Goal: Information Seeking & Learning: Learn about a topic

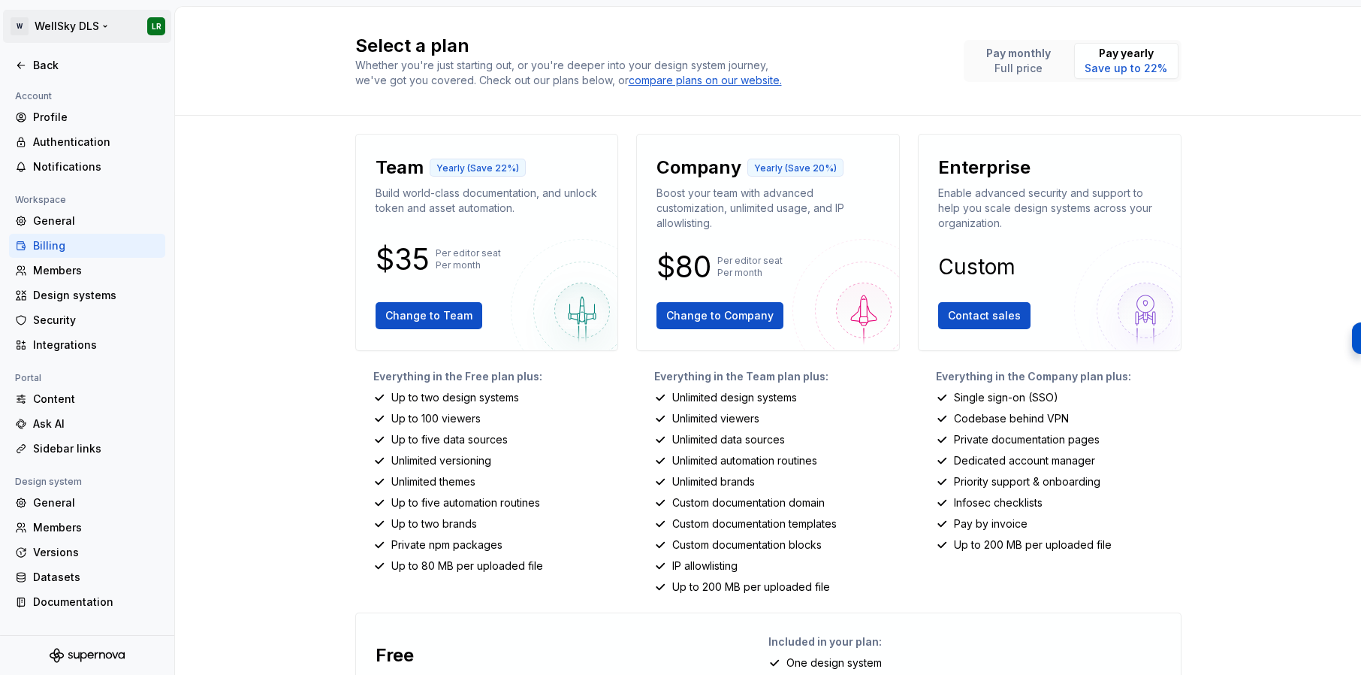
click at [81, 17] on html "W WellSky DLS LR Back Account Profile Authentication Notifications Workspace Ge…" at bounding box center [680, 337] width 1361 height 675
click at [235, 324] on html "W WellSky DLS LR Back Account Profile Authentication Notifications Workspace Ge…" at bounding box center [680, 337] width 1361 height 675
click at [91, 301] on div "Design systems" at bounding box center [96, 295] width 126 height 15
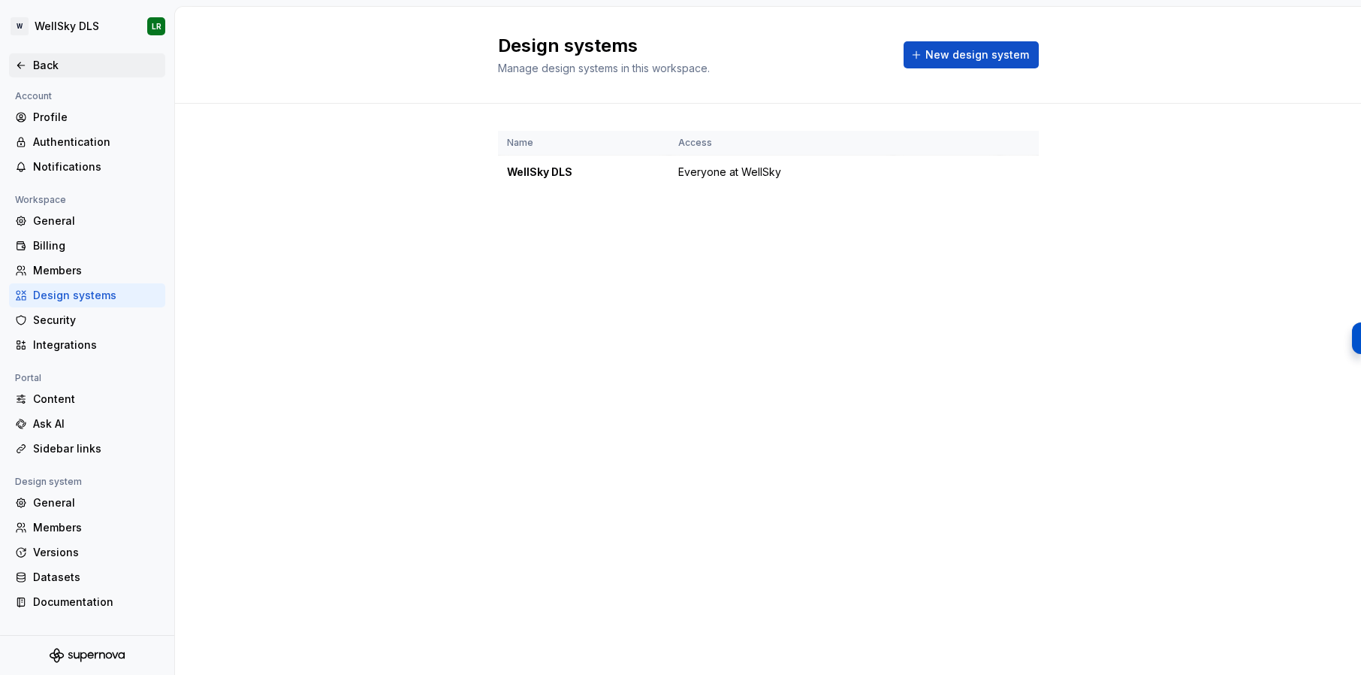
click at [56, 64] on div "Back" at bounding box center [96, 65] width 126 height 15
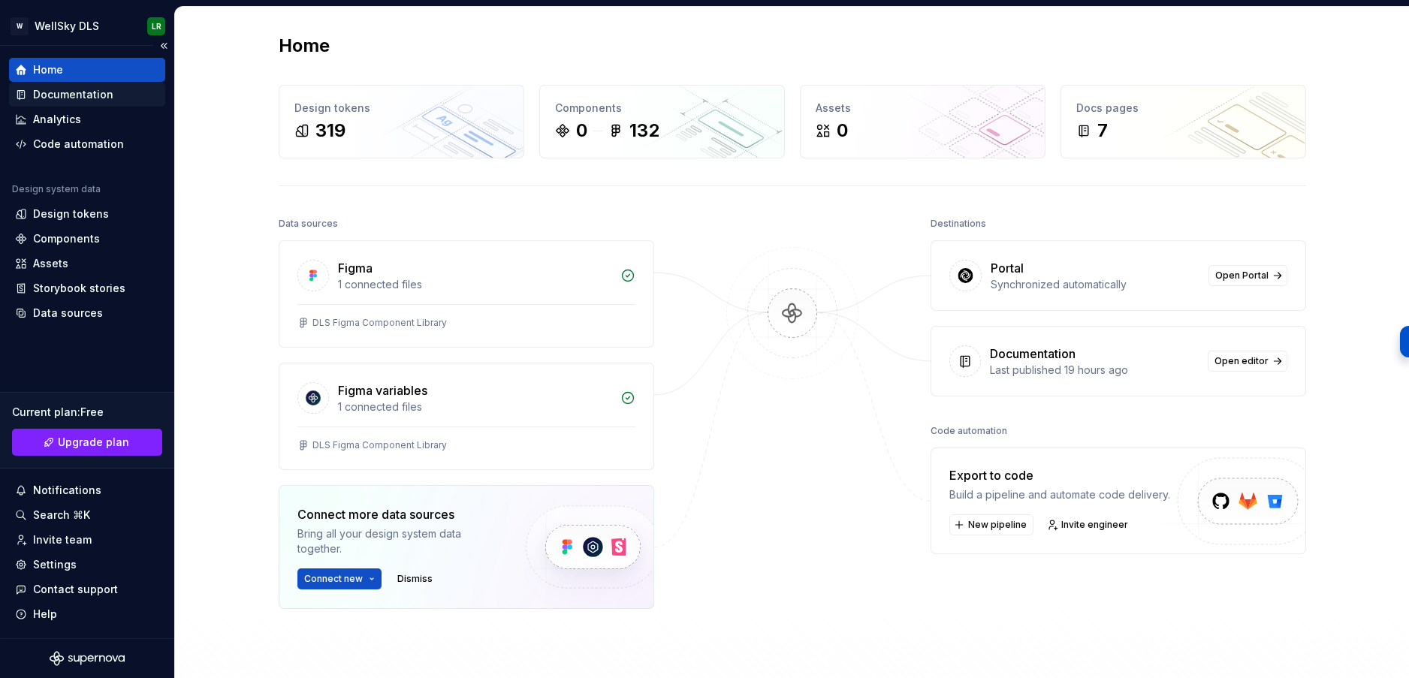
click at [77, 96] on div "Documentation" at bounding box center [73, 94] width 80 height 15
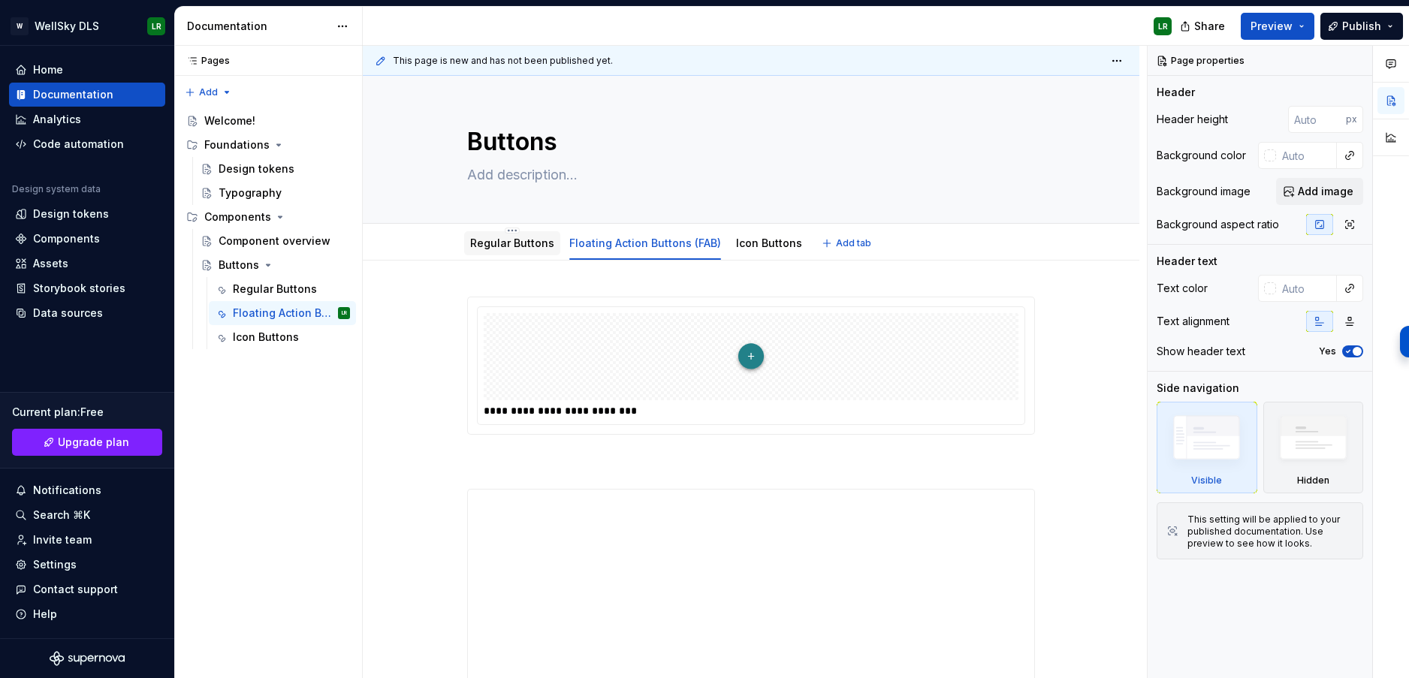
click at [515, 247] on link "Regular Buttons" at bounding box center [512, 243] width 84 height 13
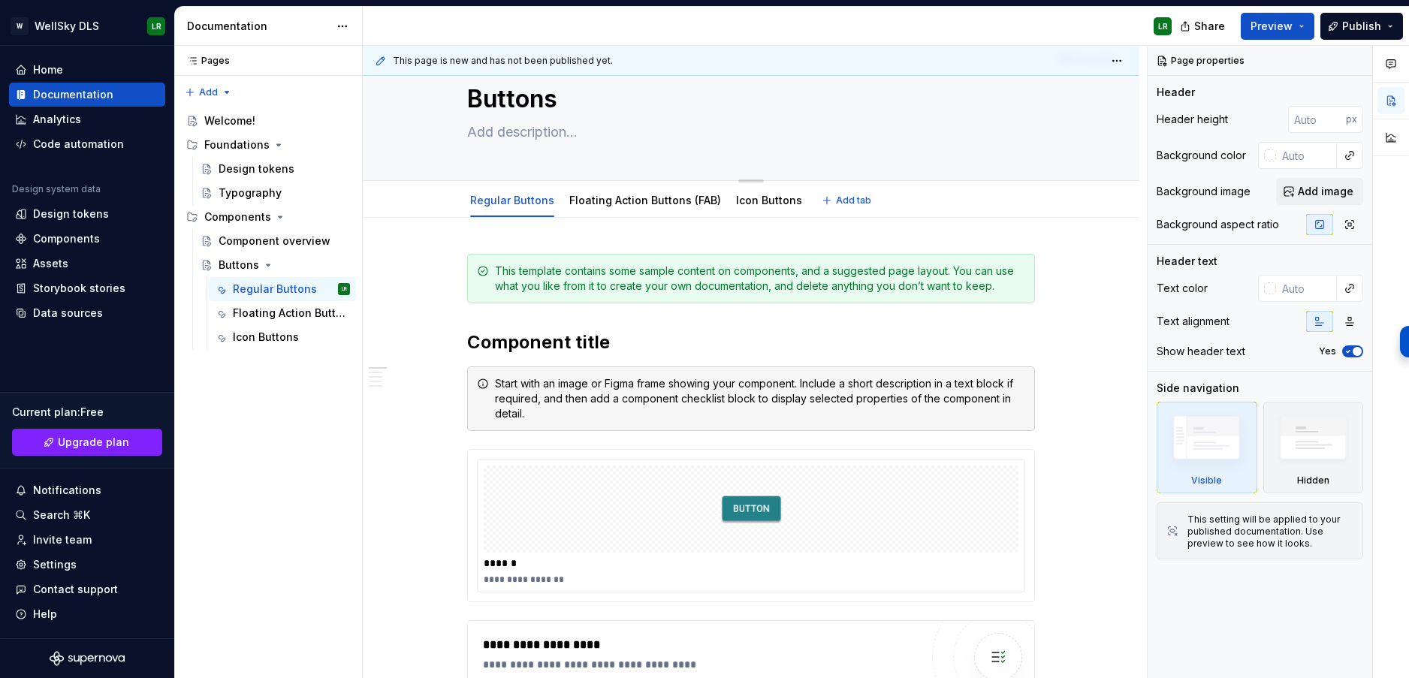
scroll to position [2, 0]
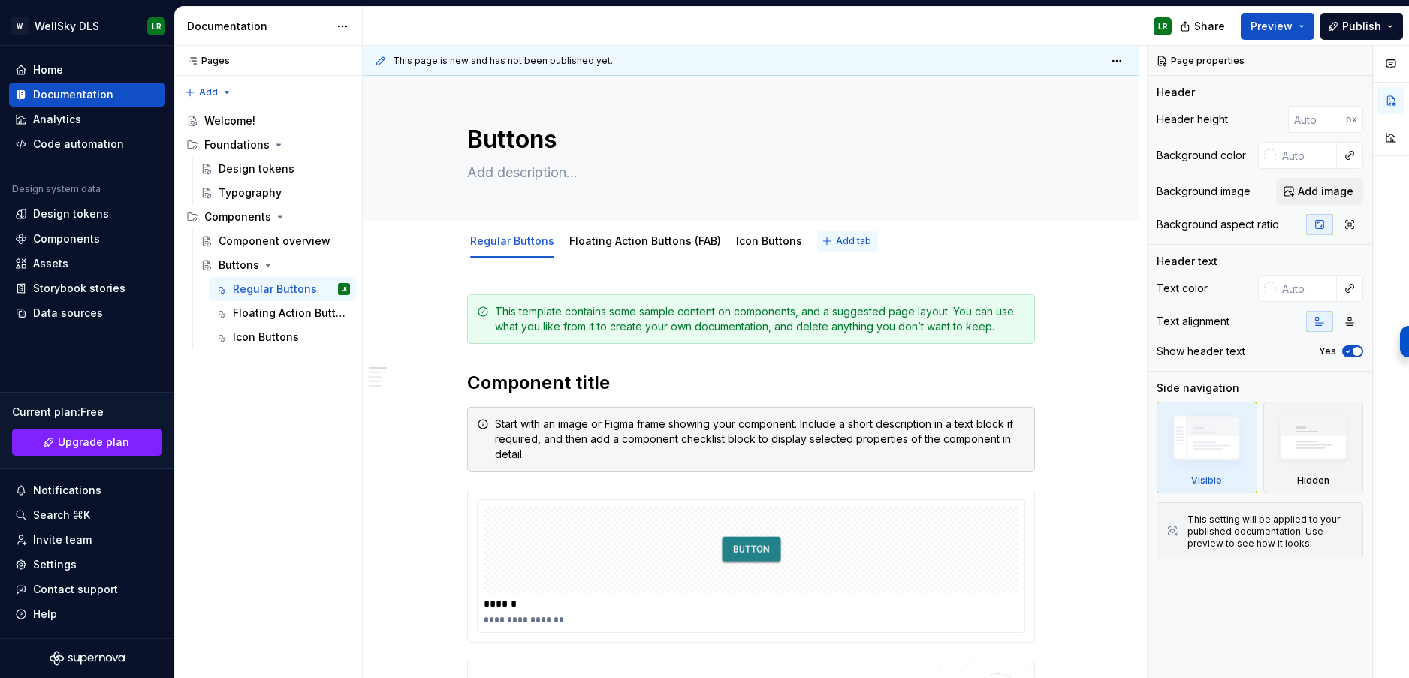
click at [856, 240] on span "Add tab" at bounding box center [853, 241] width 35 height 12
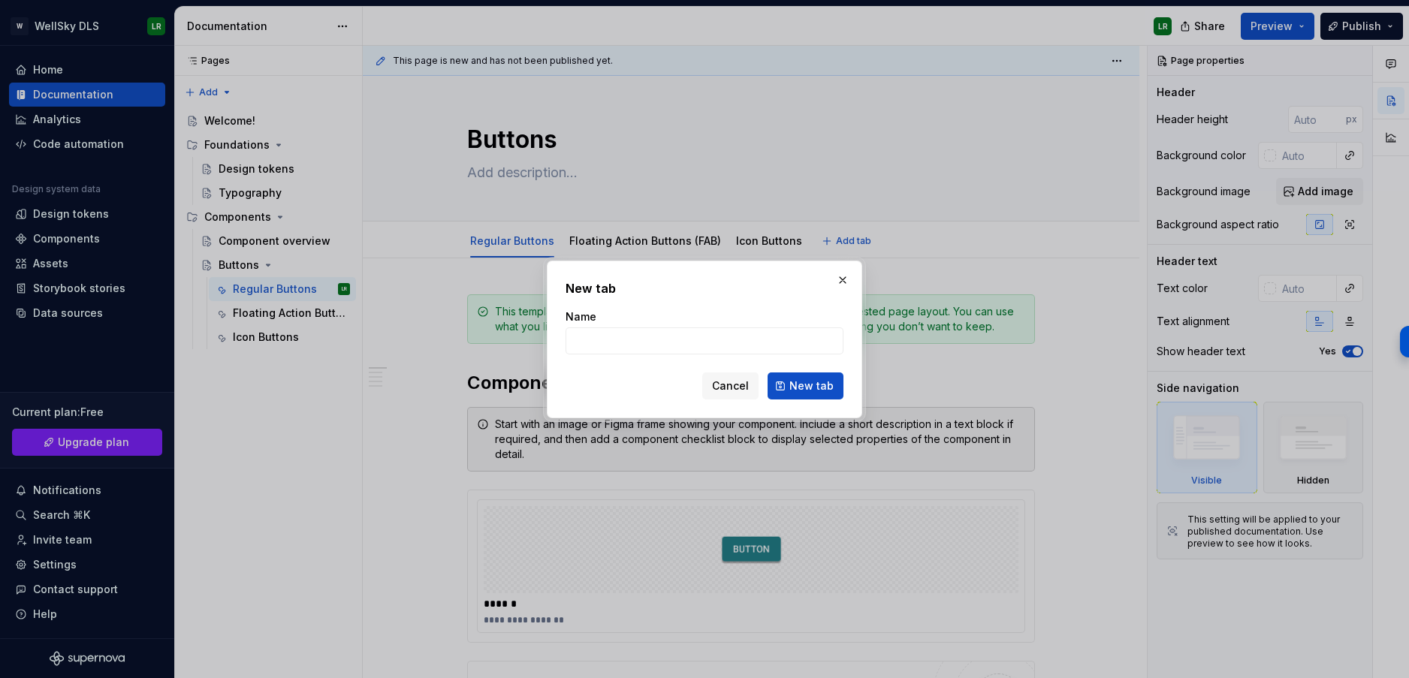
click at [847, 279] on button "button" at bounding box center [842, 280] width 21 height 21
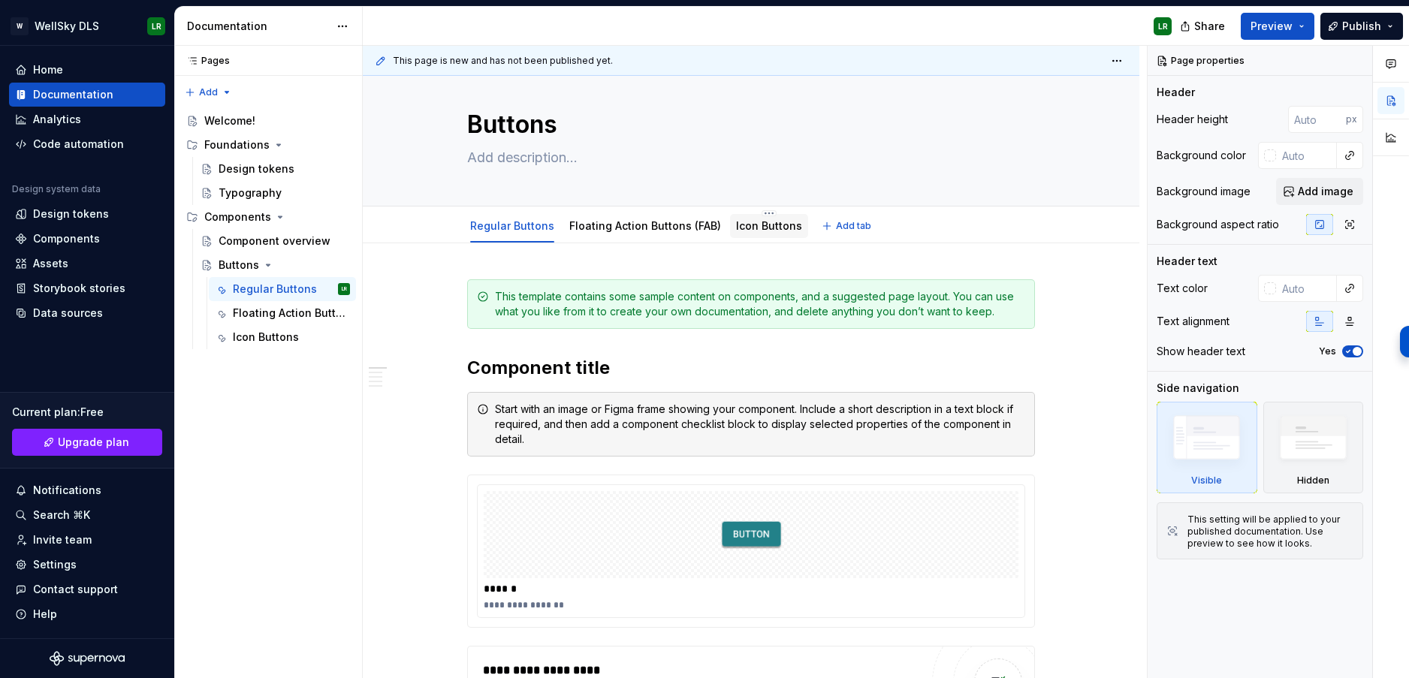
scroll to position [0, 0]
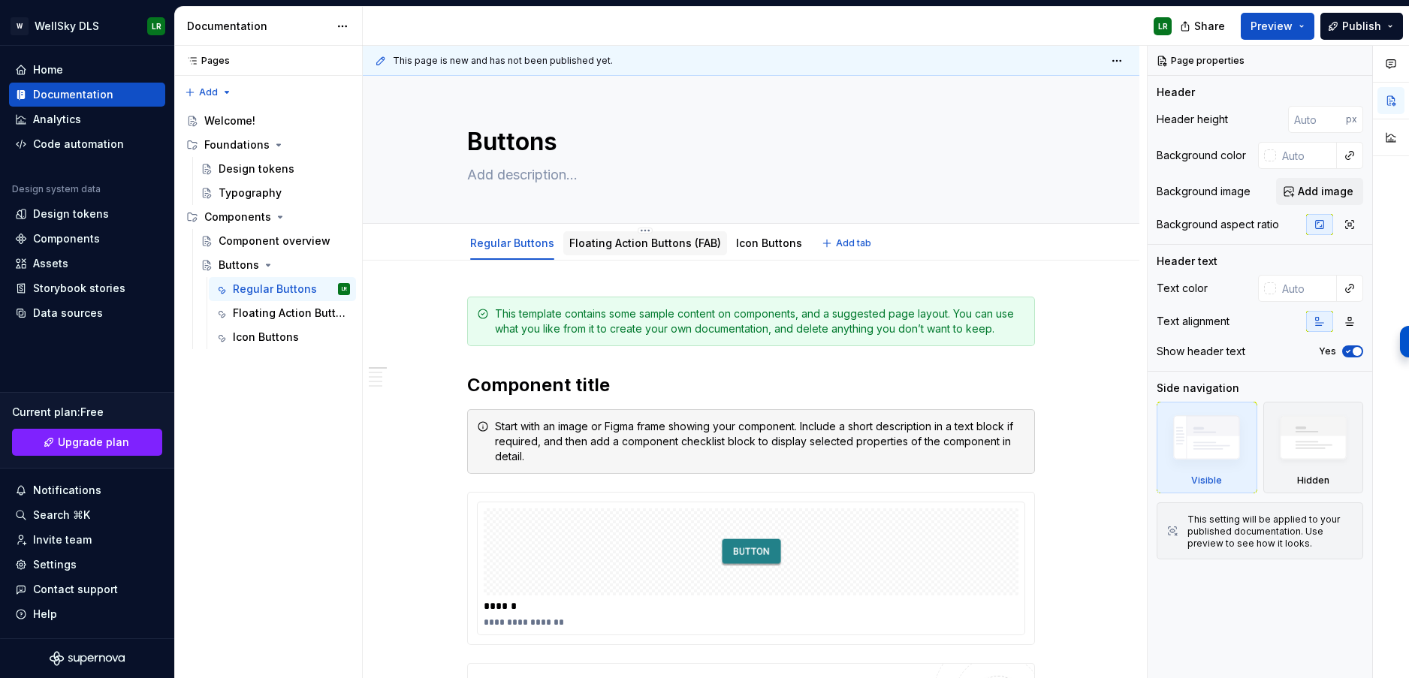
click at [655, 243] on link "Floating Action Buttons (FAB)" at bounding box center [645, 243] width 152 height 13
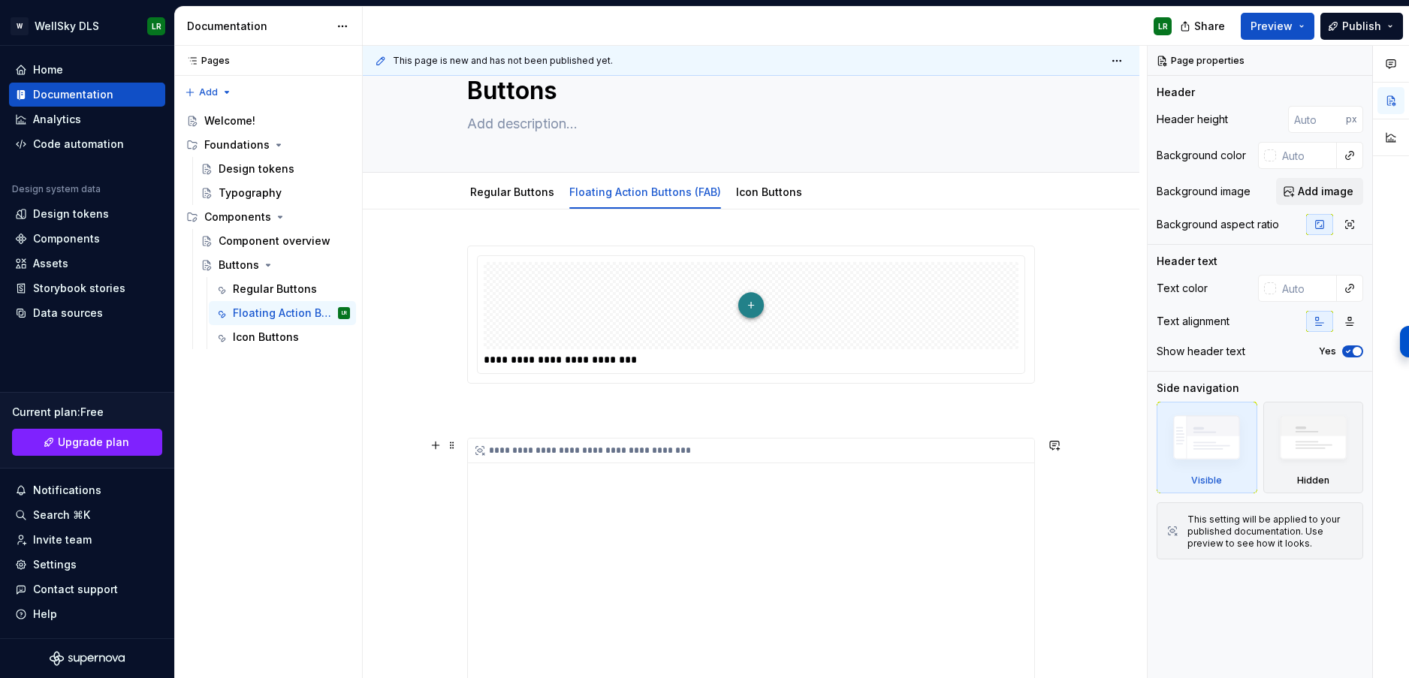
scroll to position [47, 0]
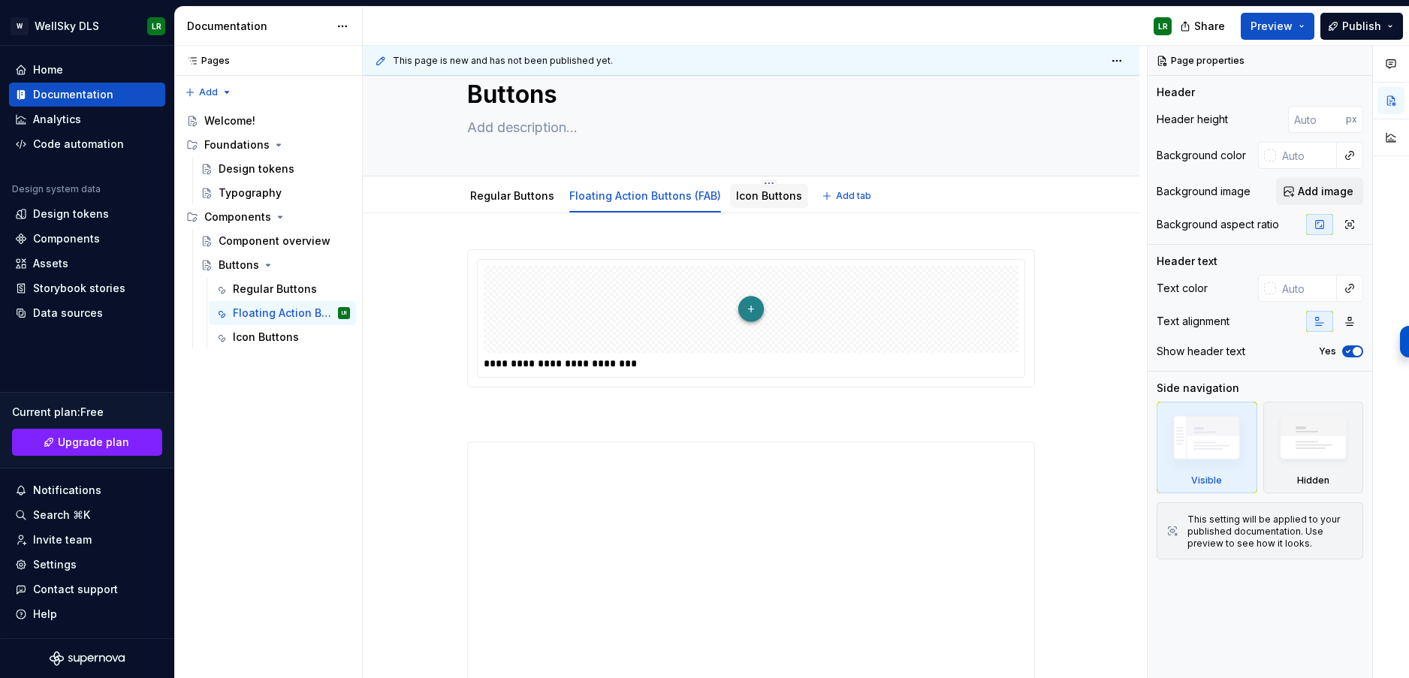
click at [775, 189] on div "Icon Buttons" at bounding box center [769, 196] width 66 height 15
click at [775, 196] on link "Icon Buttons" at bounding box center [769, 195] width 66 height 13
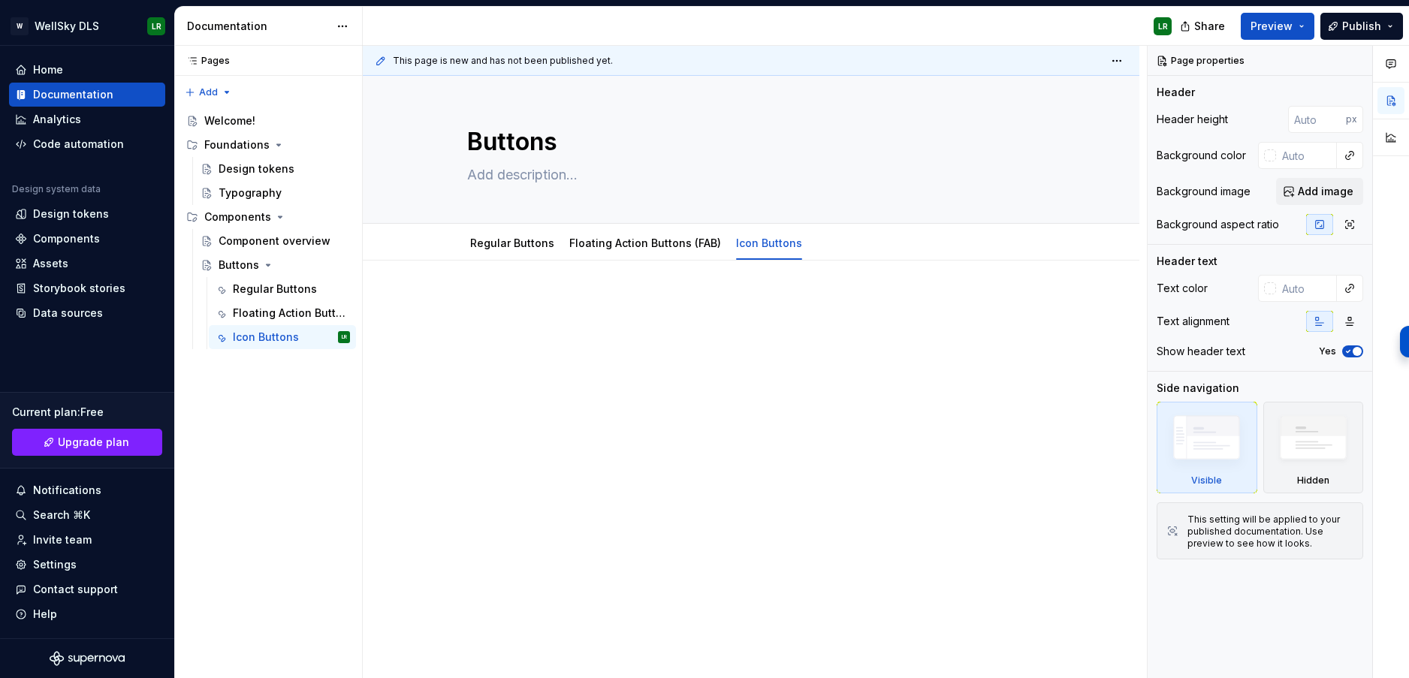
click at [753, 379] on div at bounding box center [751, 418] width 777 height 315
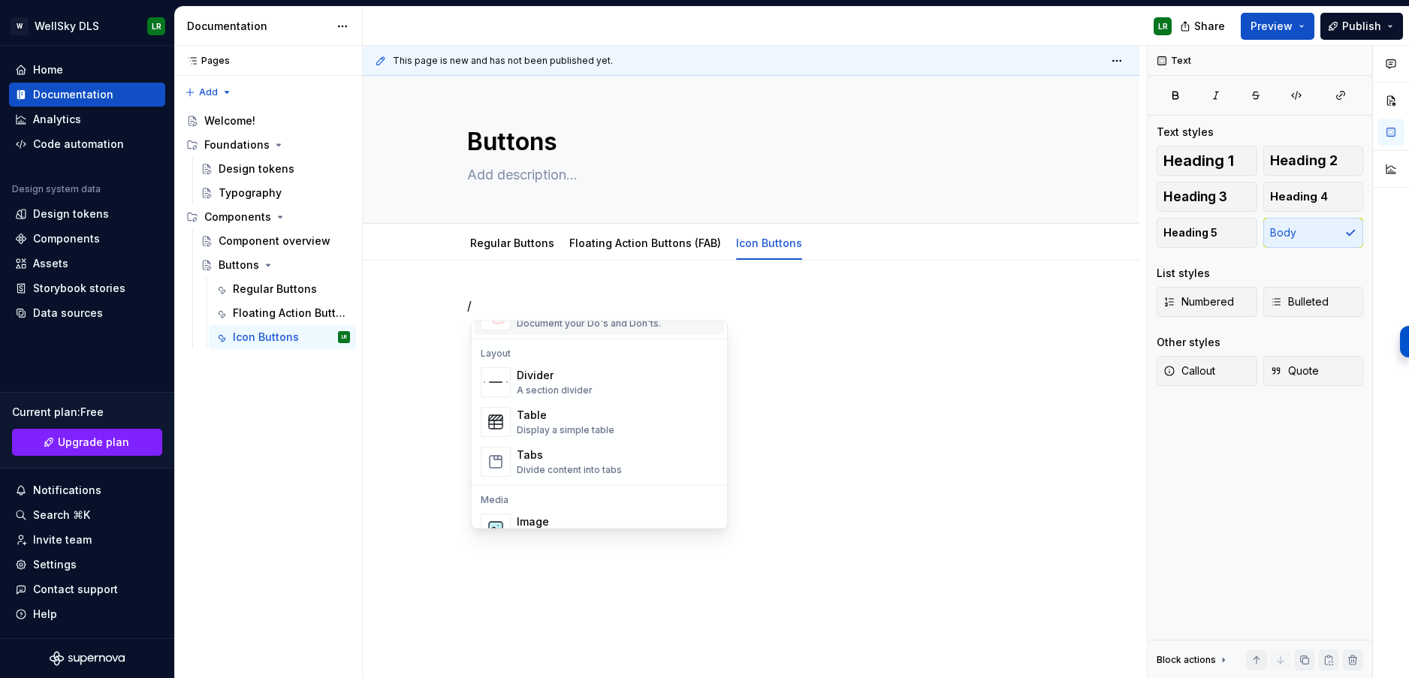
scroll to position [477, 0]
click at [64, 217] on div "Design tokens" at bounding box center [71, 214] width 76 height 15
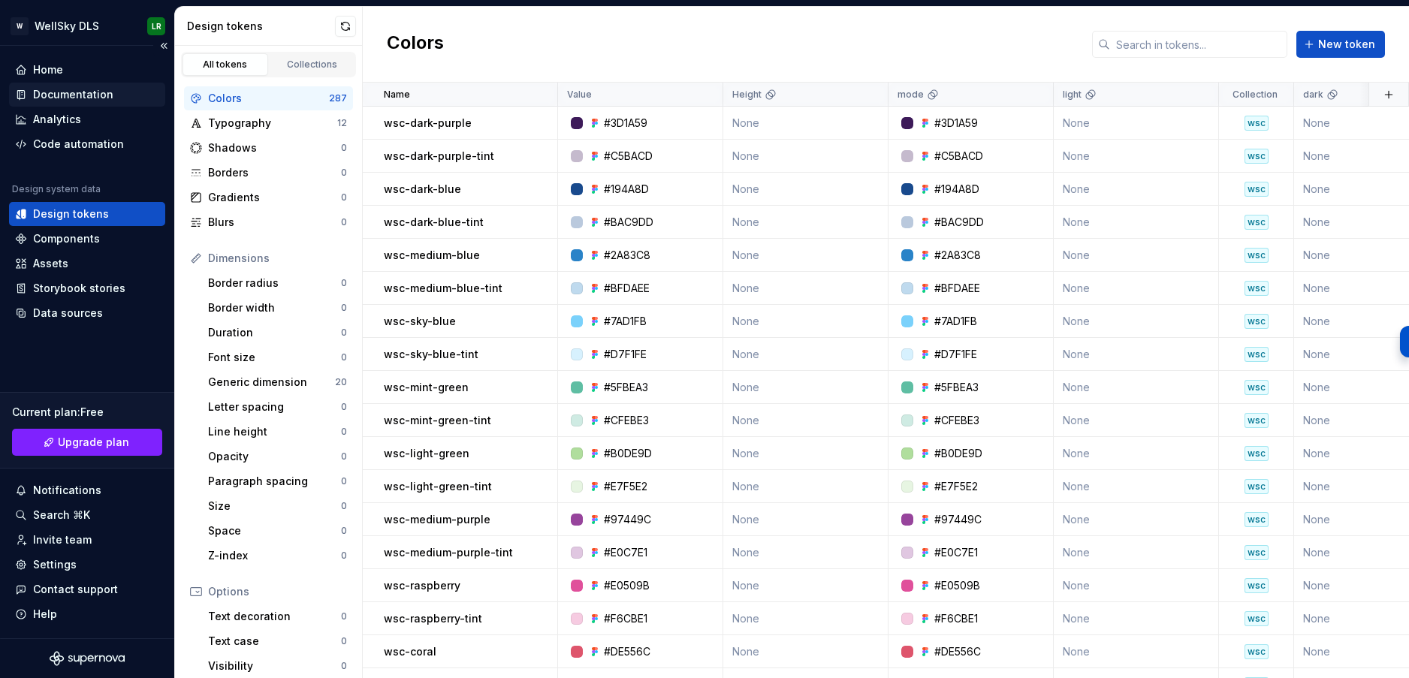
click at [101, 95] on div "Documentation" at bounding box center [73, 94] width 80 height 15
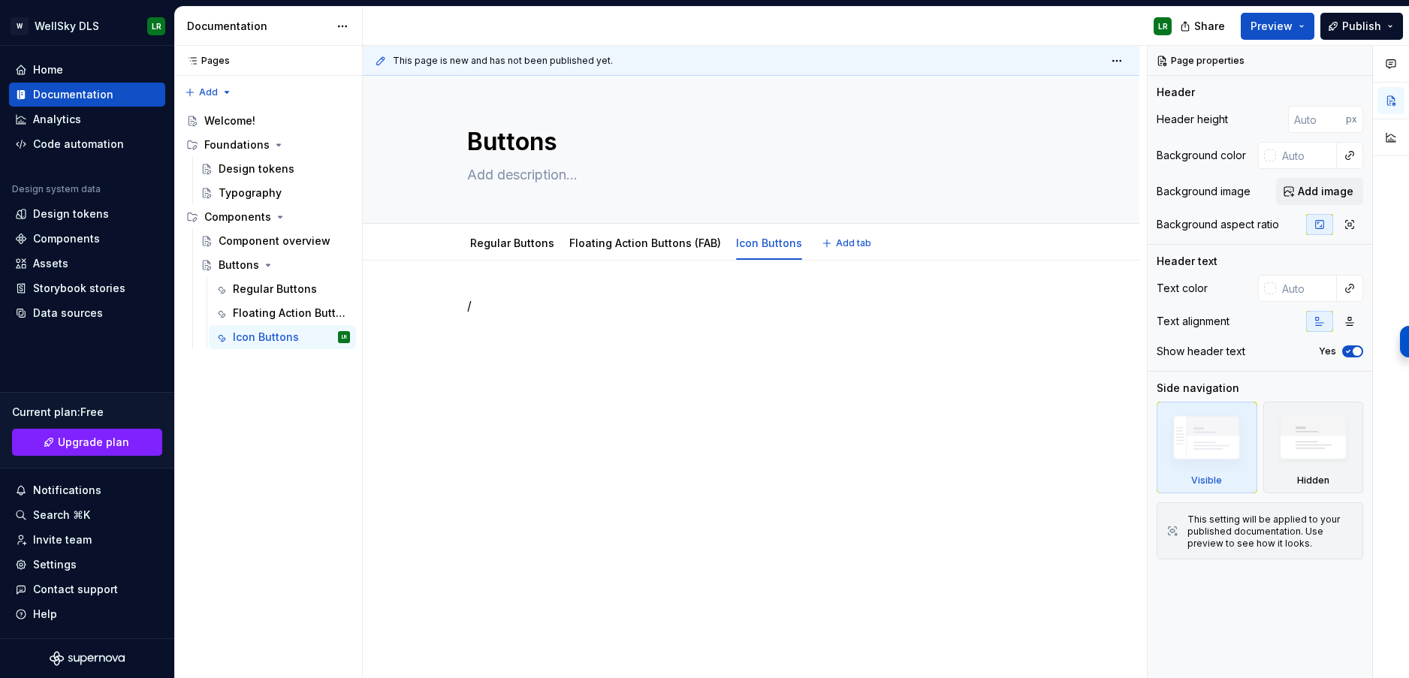
type textarea "*"
click at [574, 314] on p "/" at bounding box center [751, 306] width 568 height 18
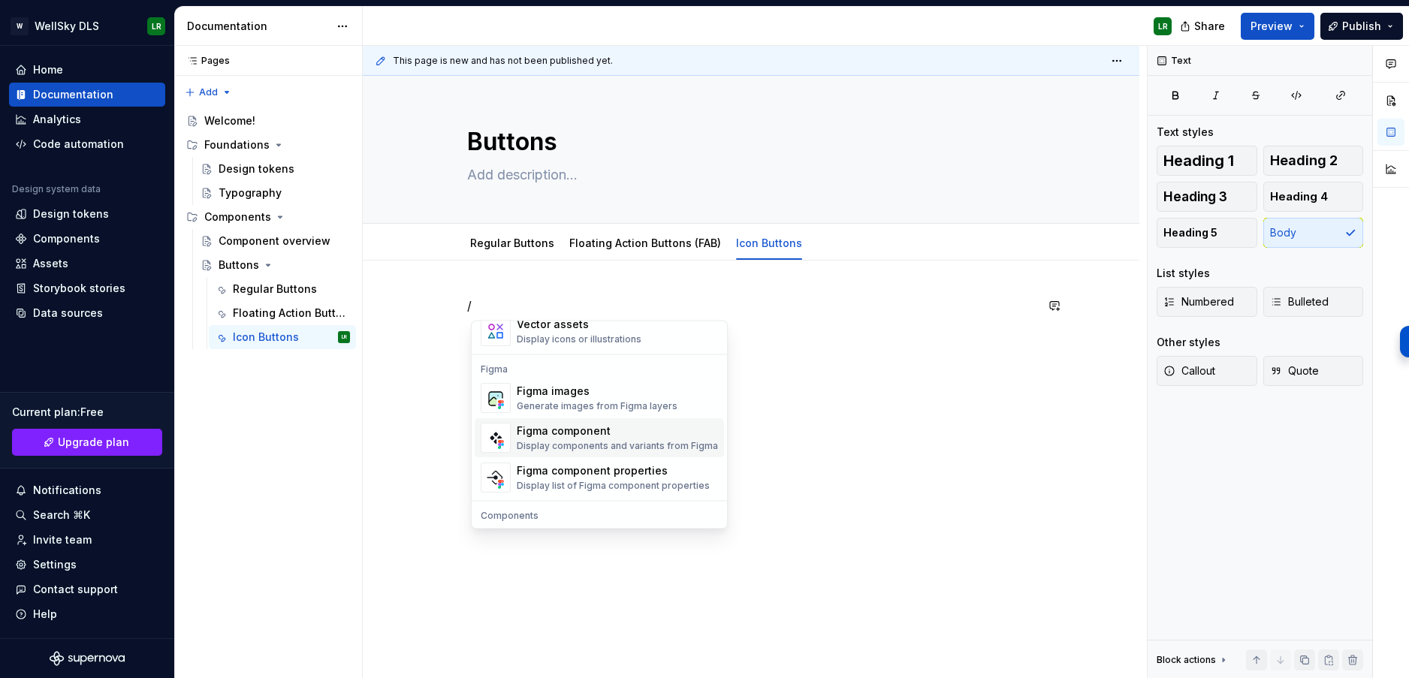
scroll to position [1390, 0]
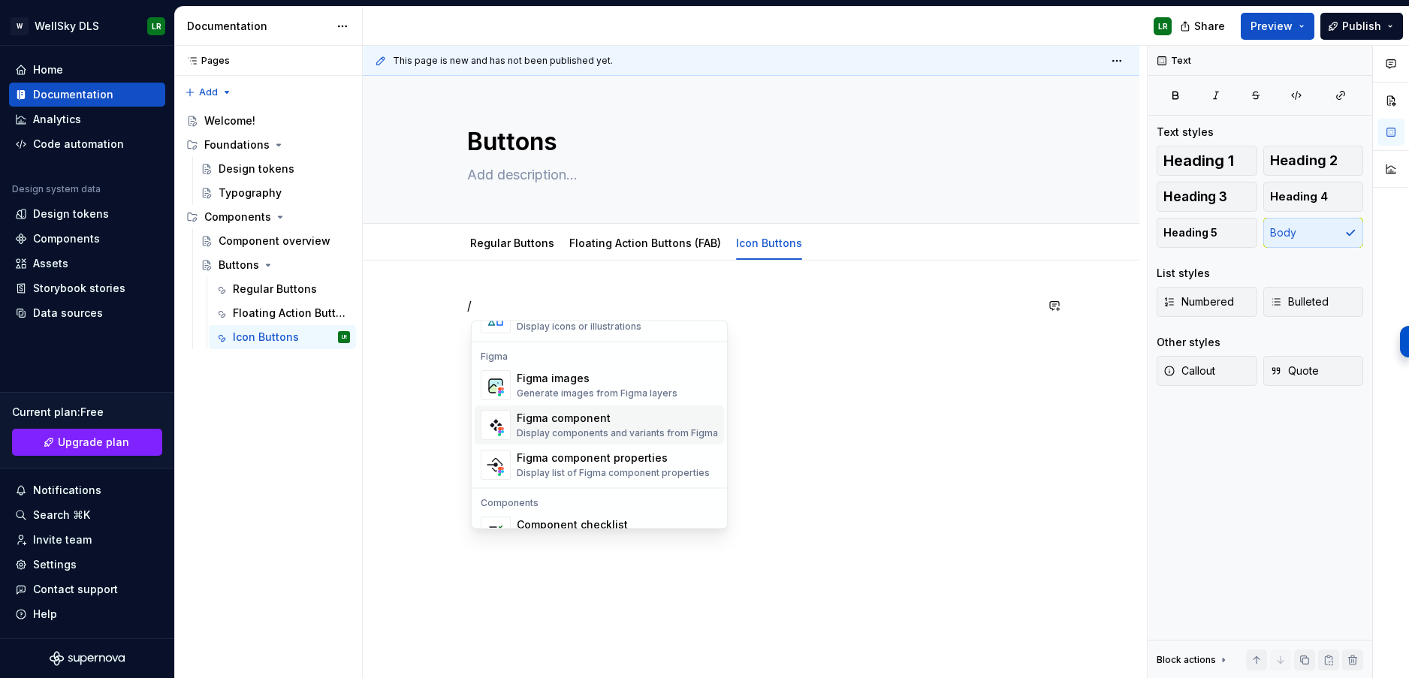
click at [560, 428] on div "Display components and variants from Figma" at bounding box center [617, 434] width 201 height 12
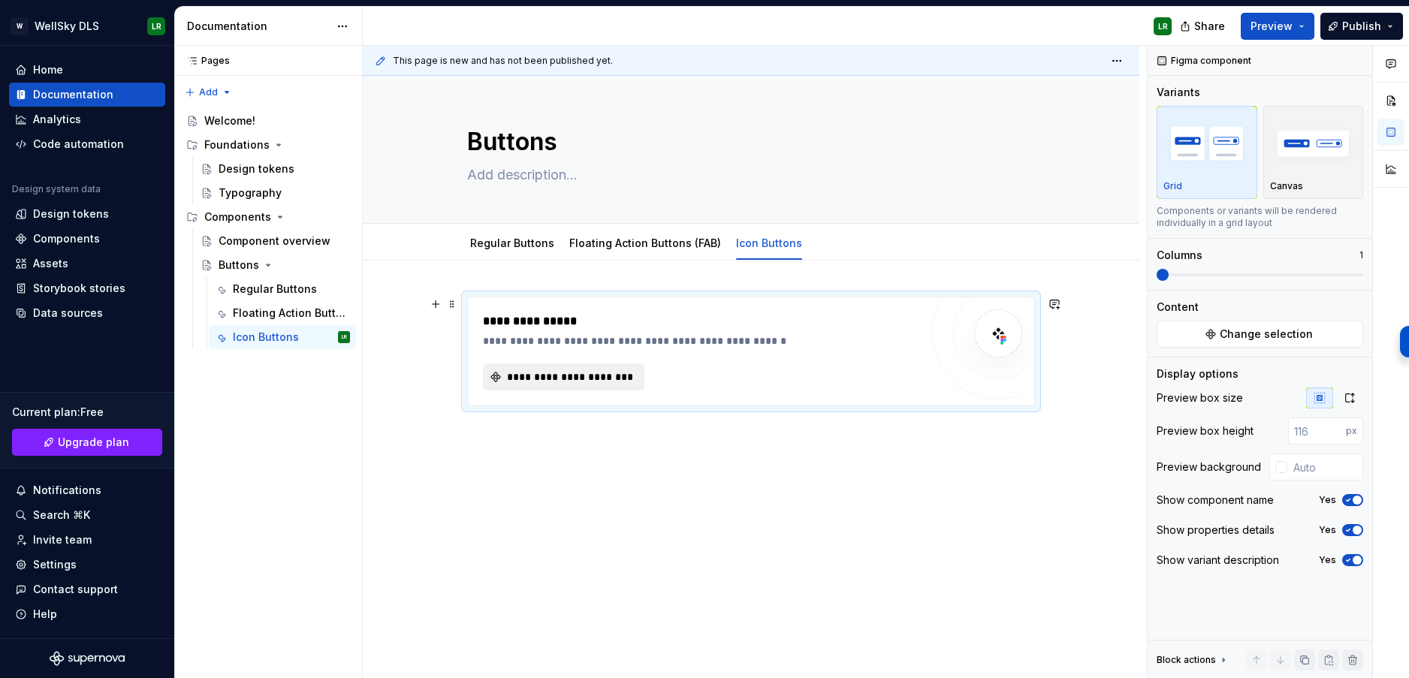
click at [570, 376] on span "**********" at bounding box center [570, 377] width 130 height 15
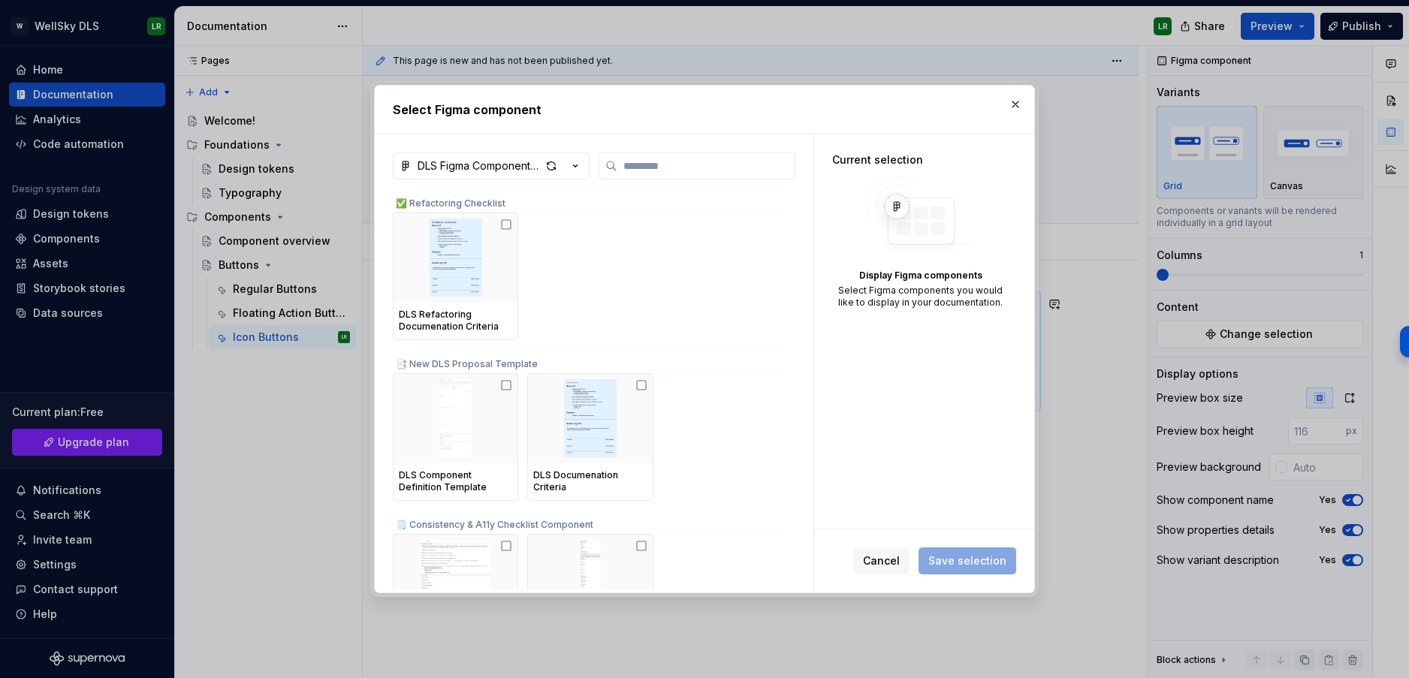
type textarea "*"
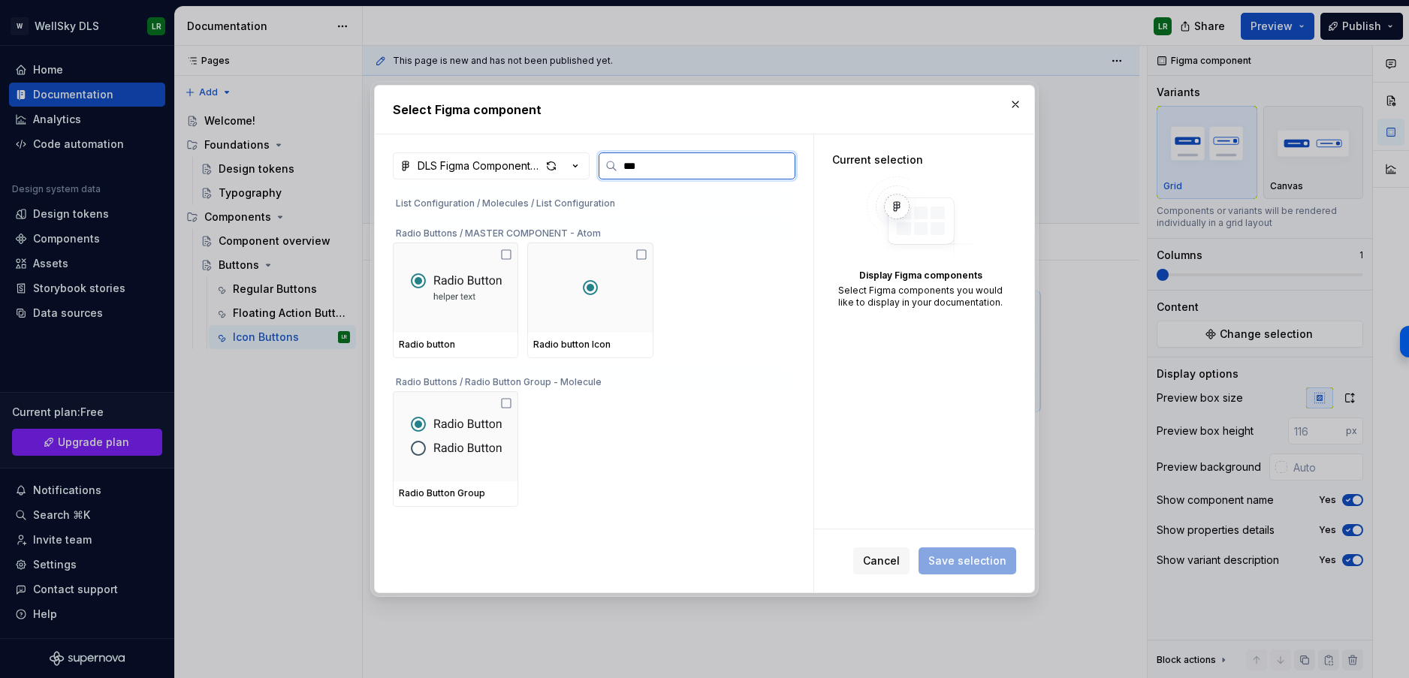
scroll to position [0, 0]
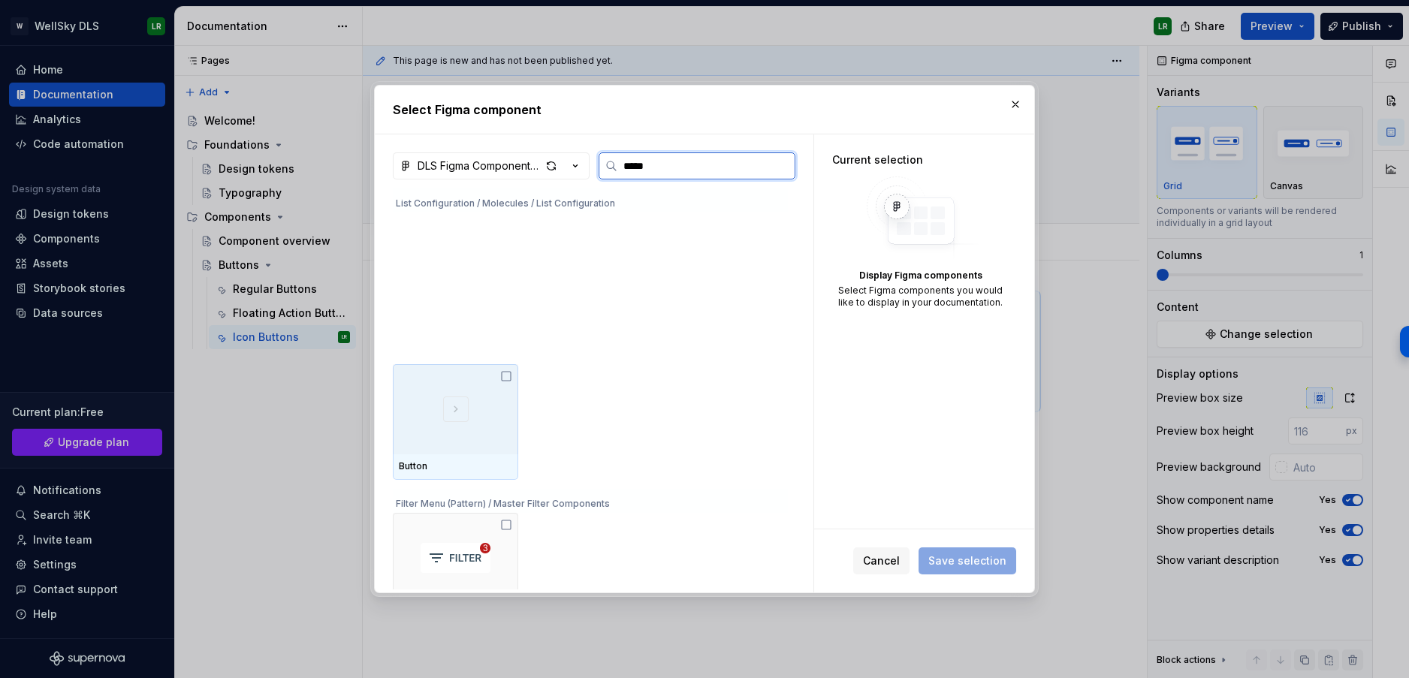
type input "******"
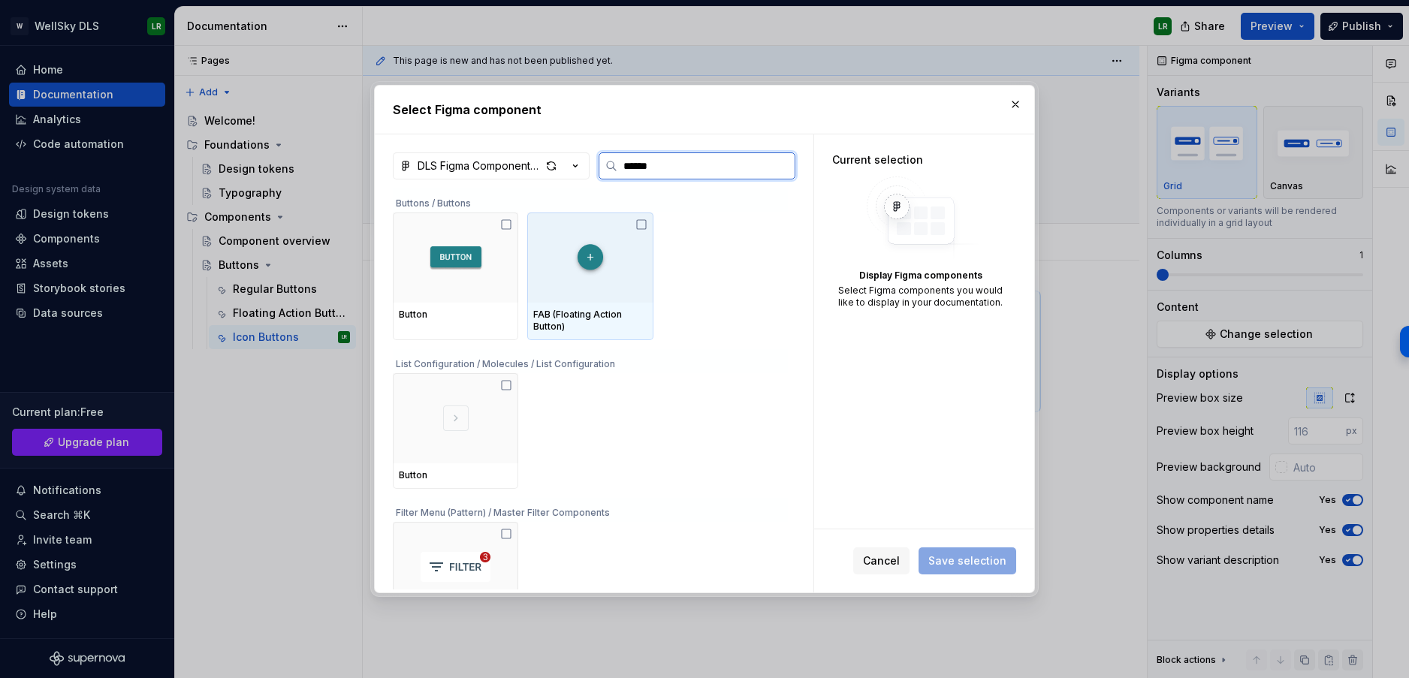
click at [647, 226] on icon at bounding box center [642, 225] width 12 height 12
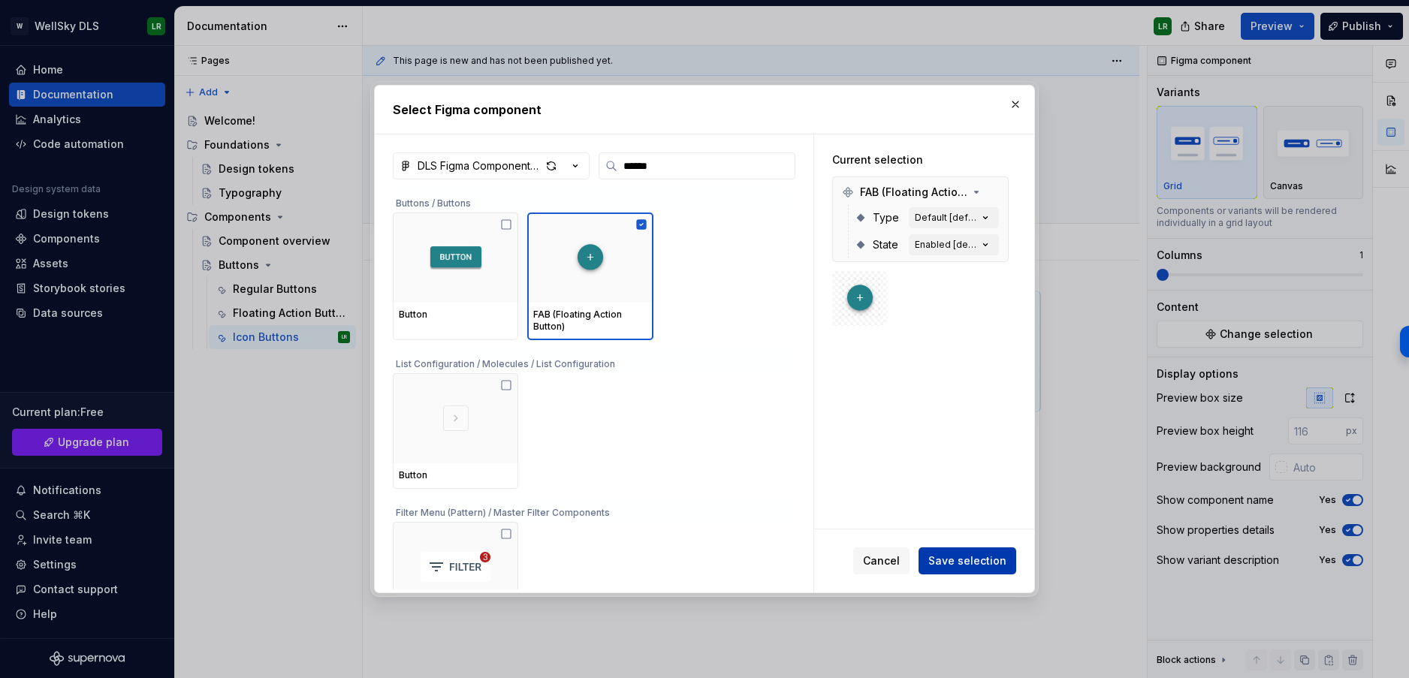
click at [962, 569] on button "Save selection" at bounding box center [968, 561] width 98 height 27
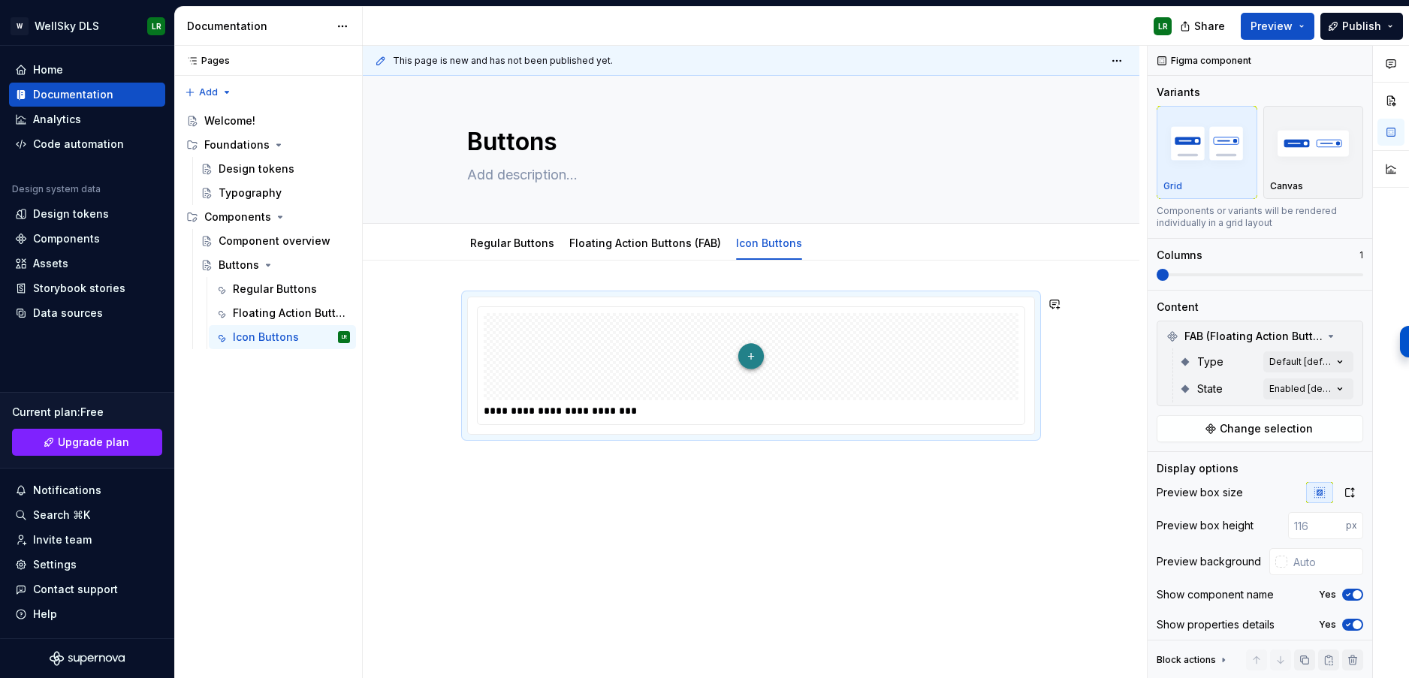
click at [666, 505] on div "**********" at bounding box center [751, 459] width 777 height 396
click at [635, 497] on div "**********" at bounding box center [751, 459] width 777 height 396
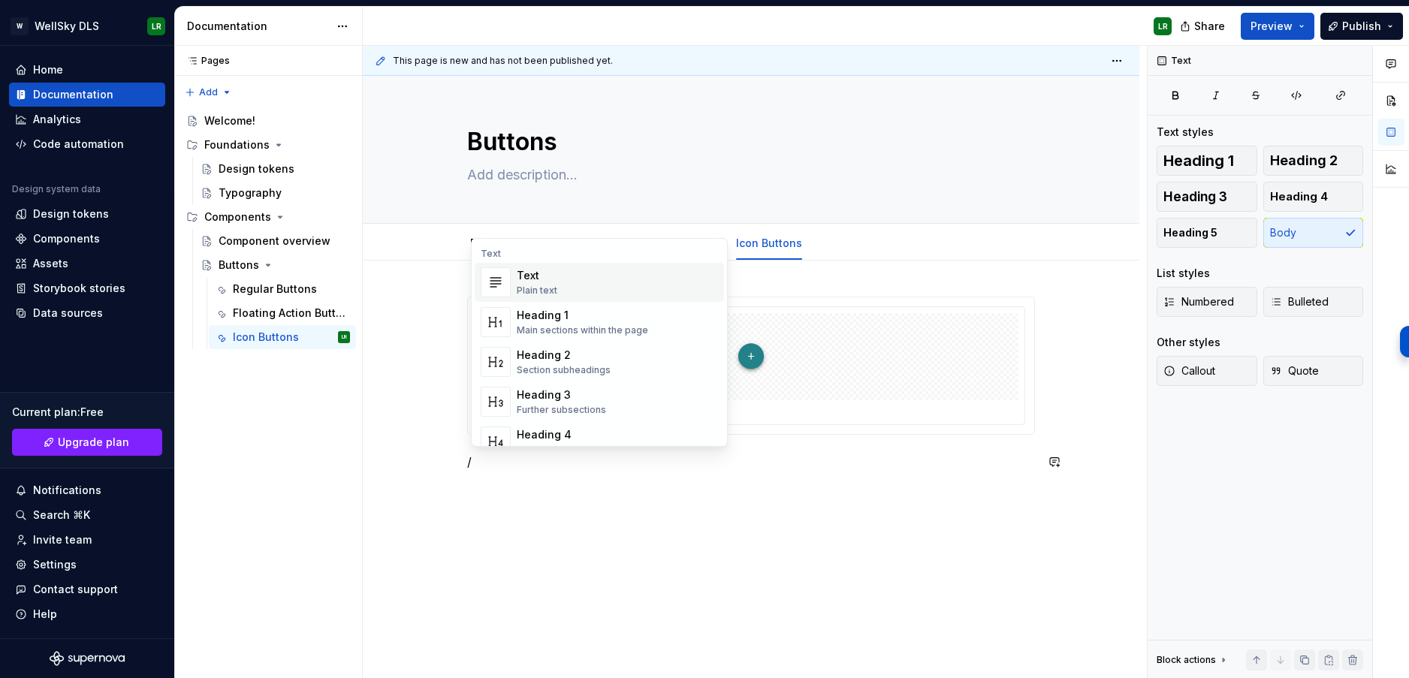
click at [603, 293] on div "Text Plain text" at bounding box center [617, 282] width 201 height 30
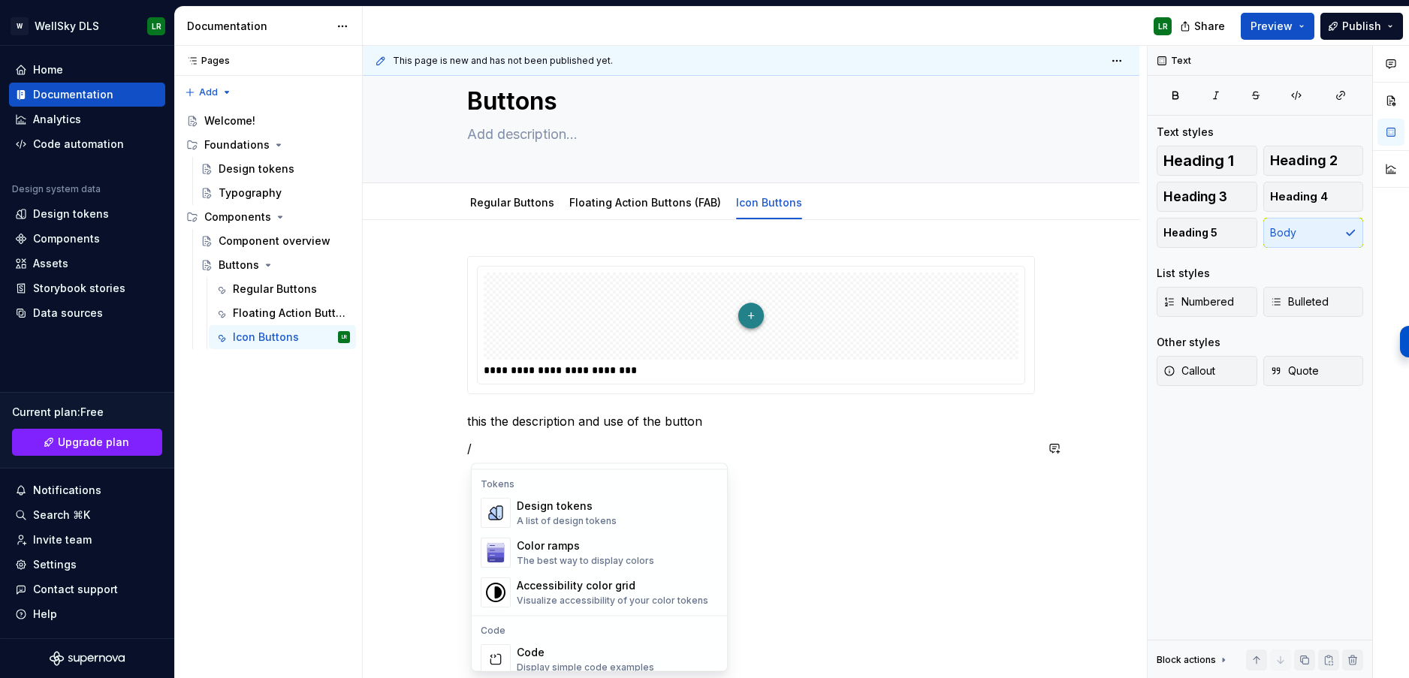
scroll to position [1108, 0]
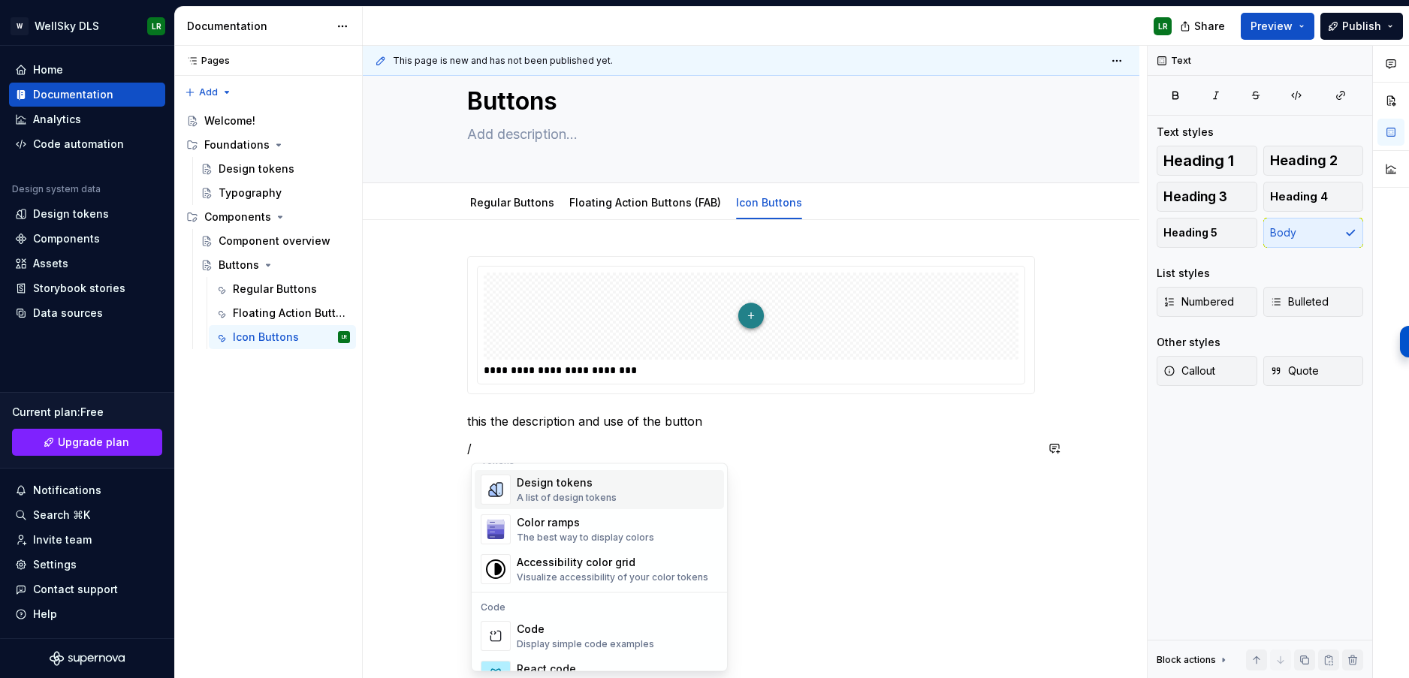
click at [535, 485] on div "Design tokens" at bounding box center [567, 483] width 100 height 15
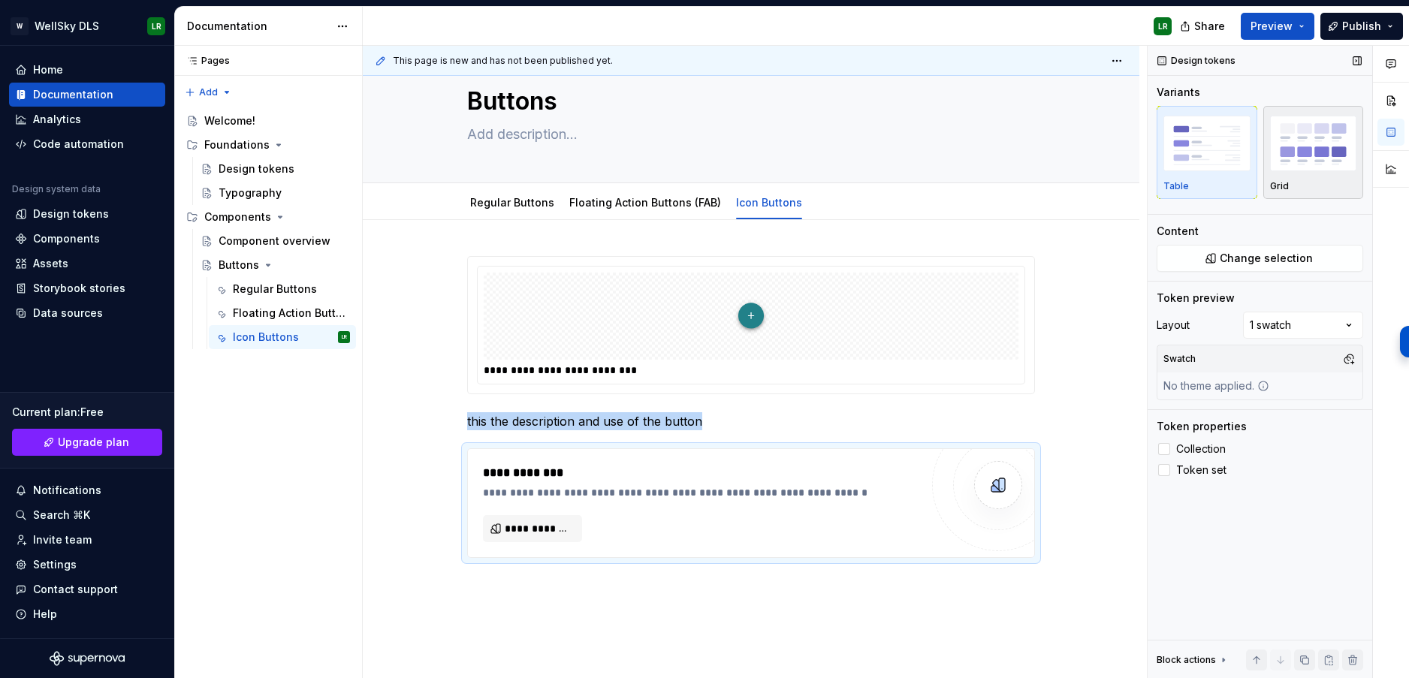
click at [1339, 187] on div "Grid" at bounding box center [1313, 186] width 87 height 12
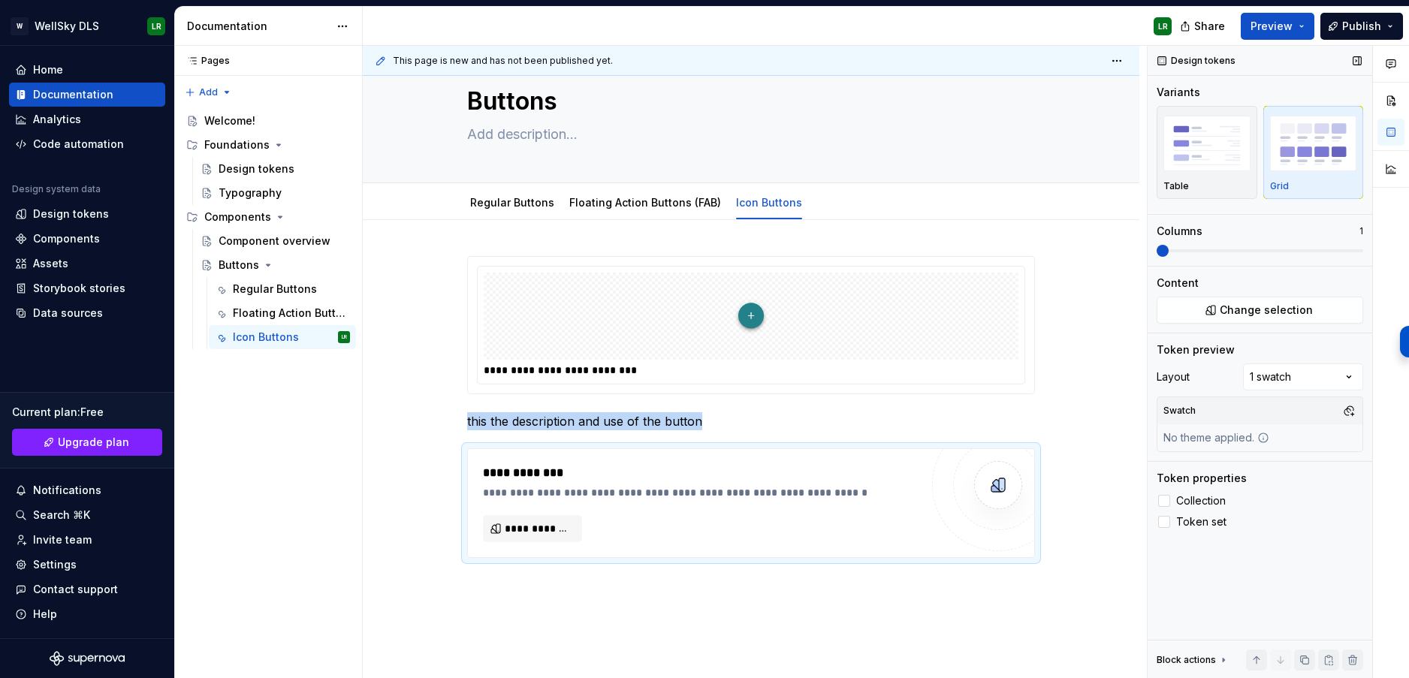
click at [1194, 251] on span at bounding box center [1260, 251] width 207 height 12
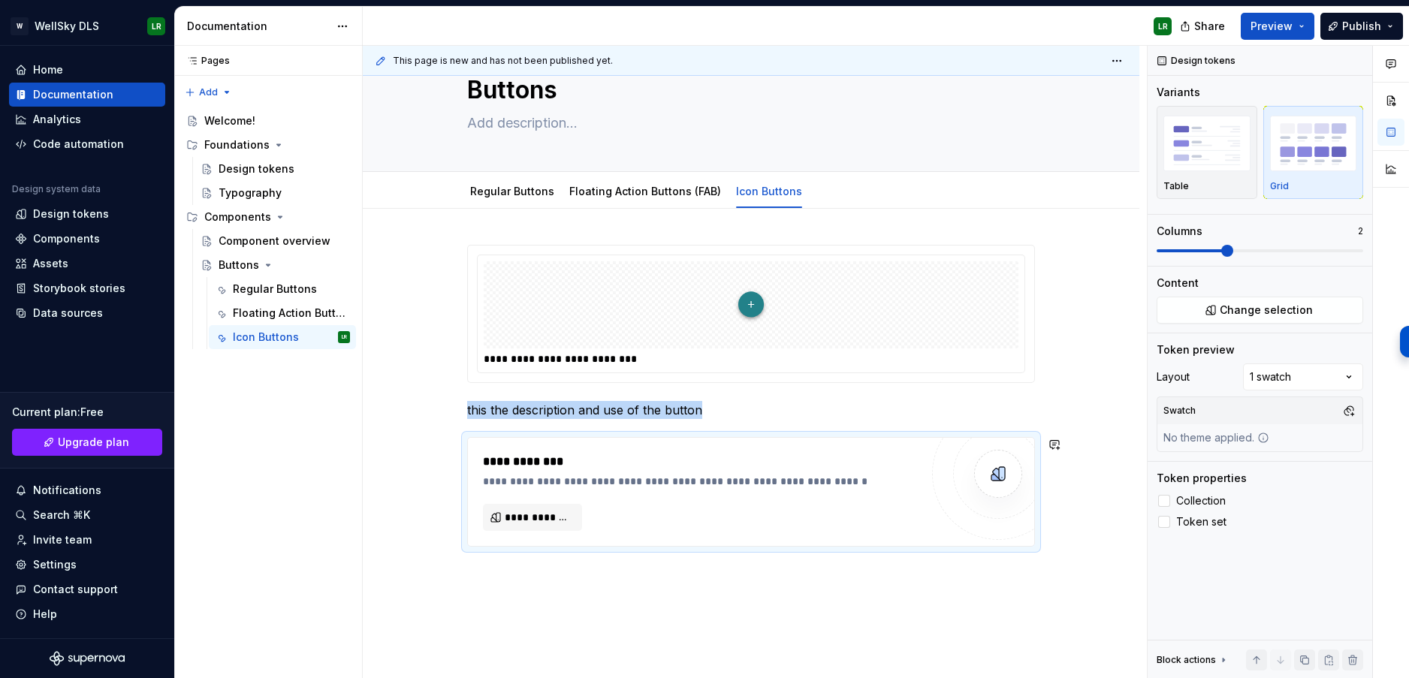
scroll to position [45, 0]
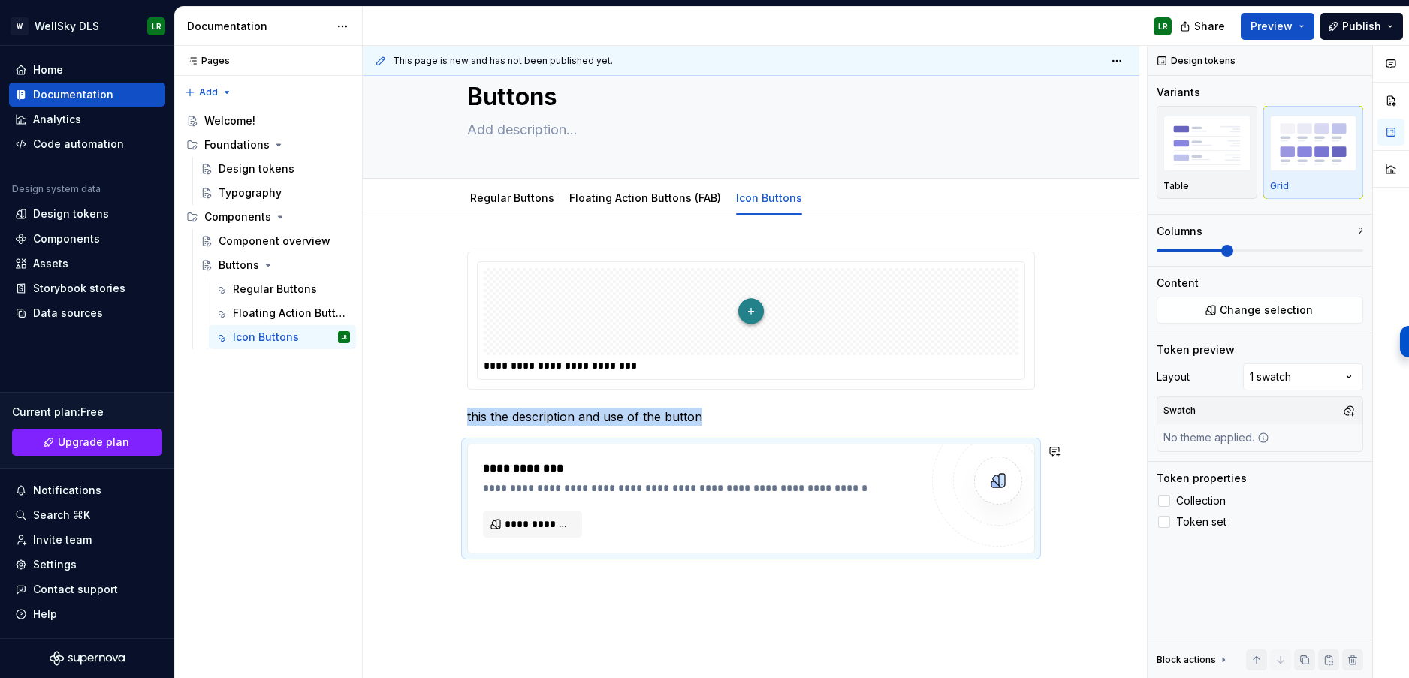
click at [1111, 431] on div "**********" at bounding box center [751, 496] width 777 height 560
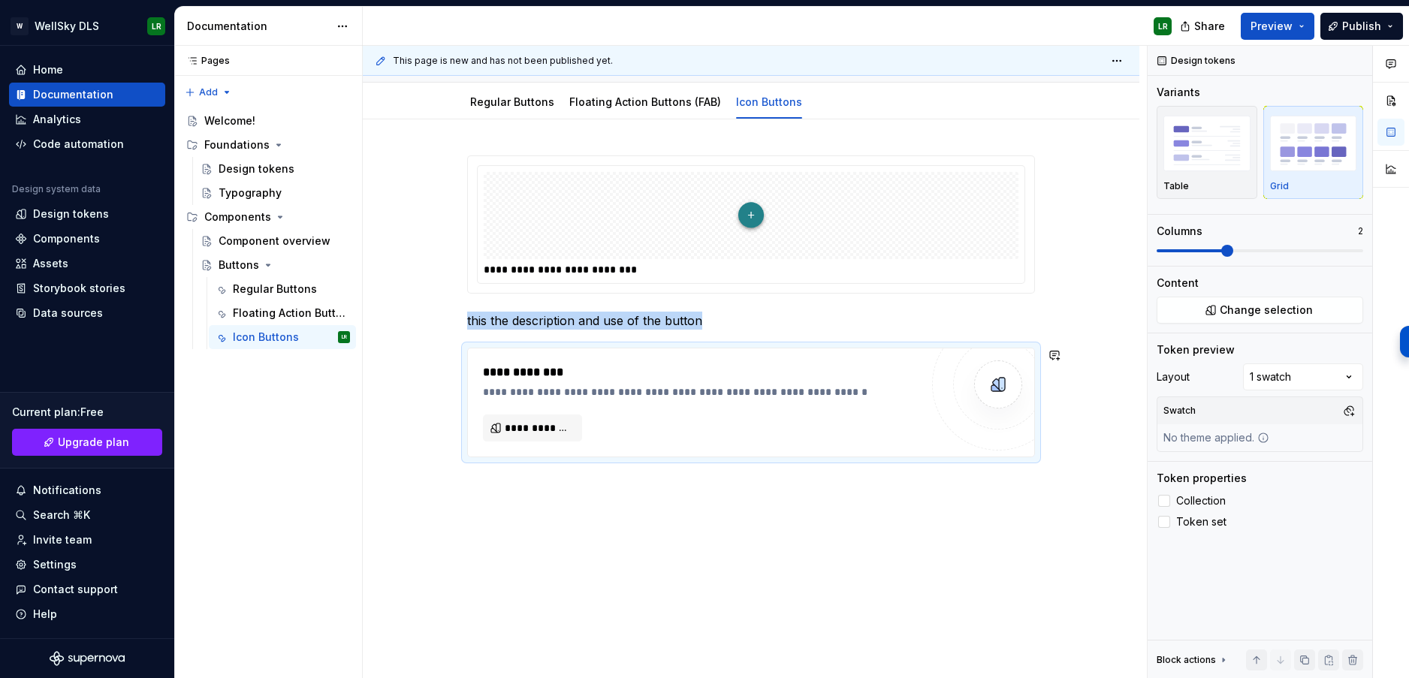
click at [540, 509] on div "**********" at bounding box center [751, 399] width 777 height 560
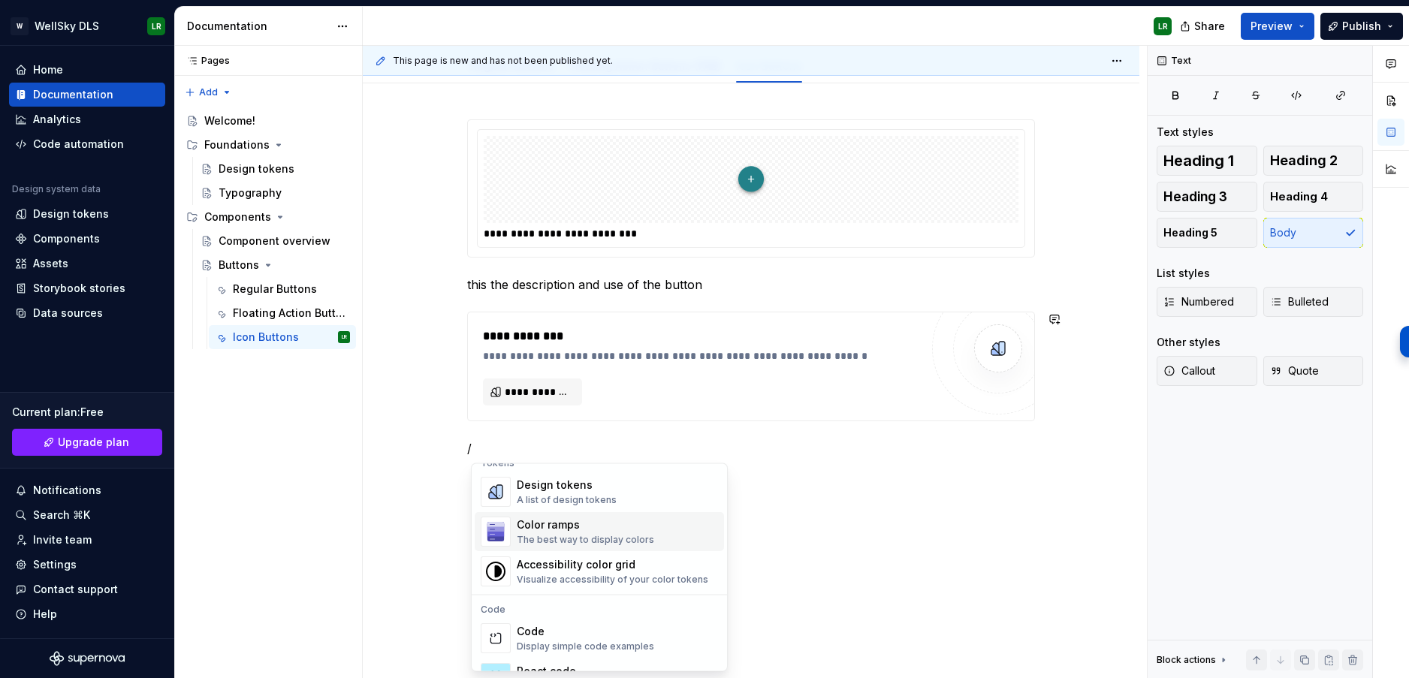
scroll to position [1105, 0]
click at [533, 574] on div "Accessibility color grid Visualize accessibility of your color tokens" at bounding box center [613, 573] width 192 height 29
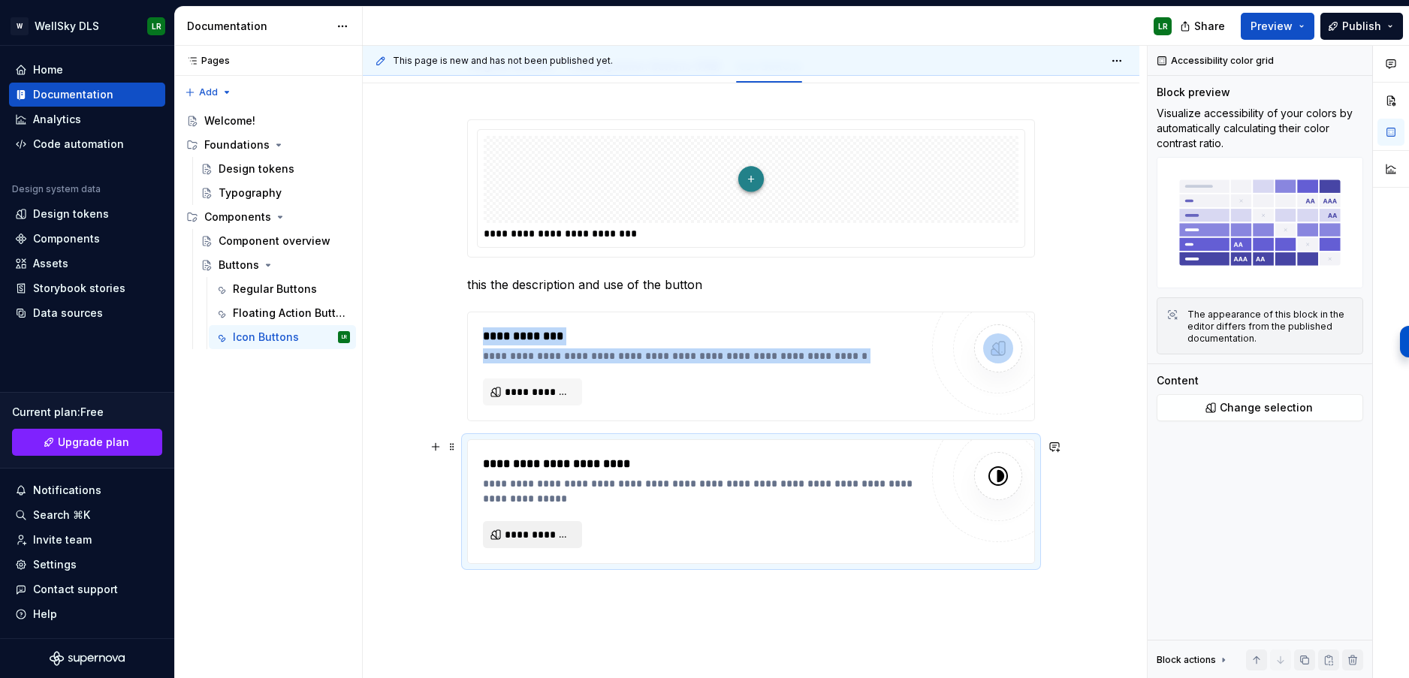
click at [560, 531] on span "**********" at bounding box center [539, 534] width 68 height 15
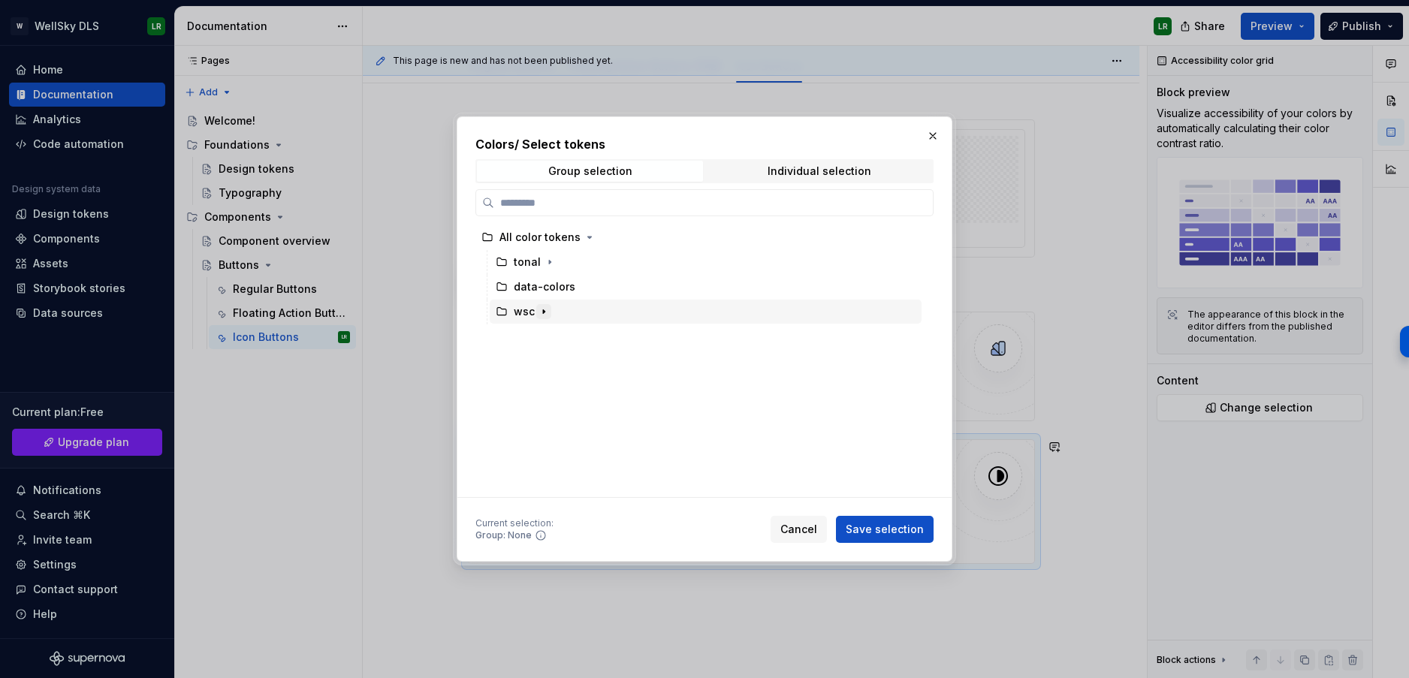
click at [543, 310] on icon "button" at bounding box center [544, 312] width 2 height 4
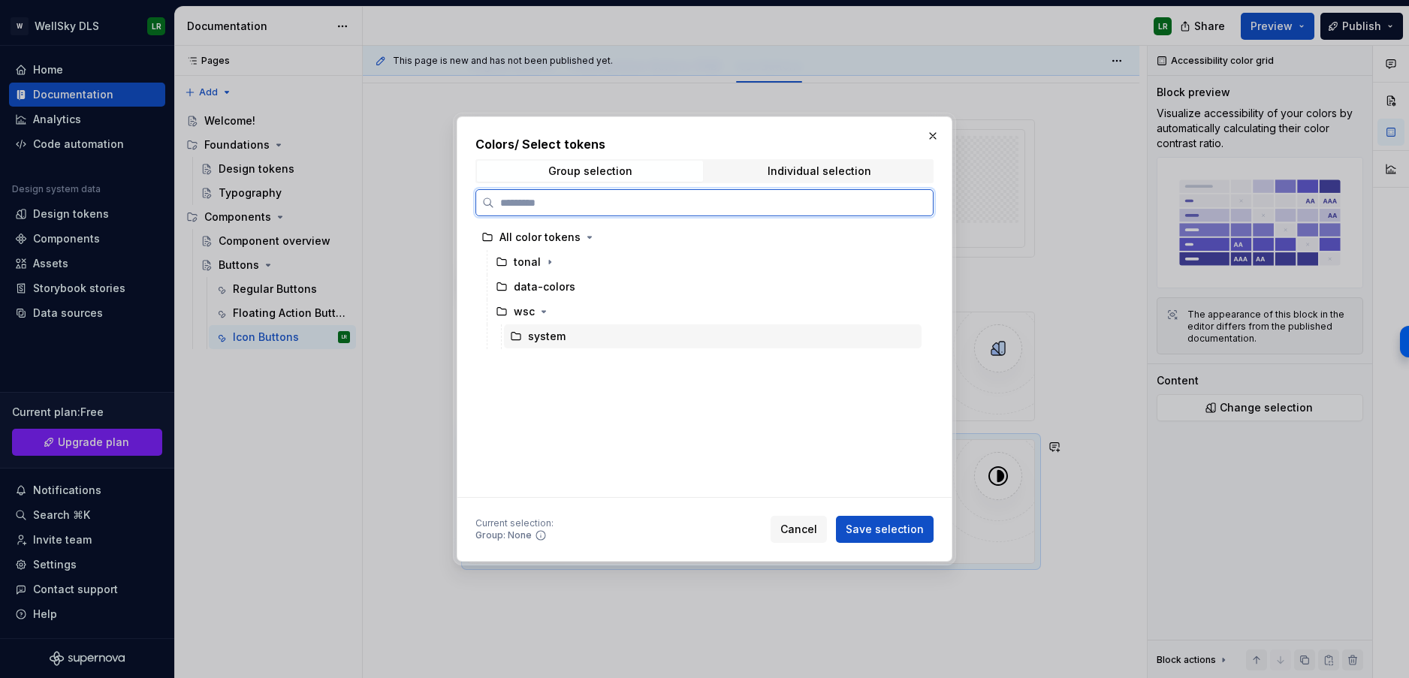
click at [557, 340] on div "system" at bounding box center [547, 336] width 38 height 15
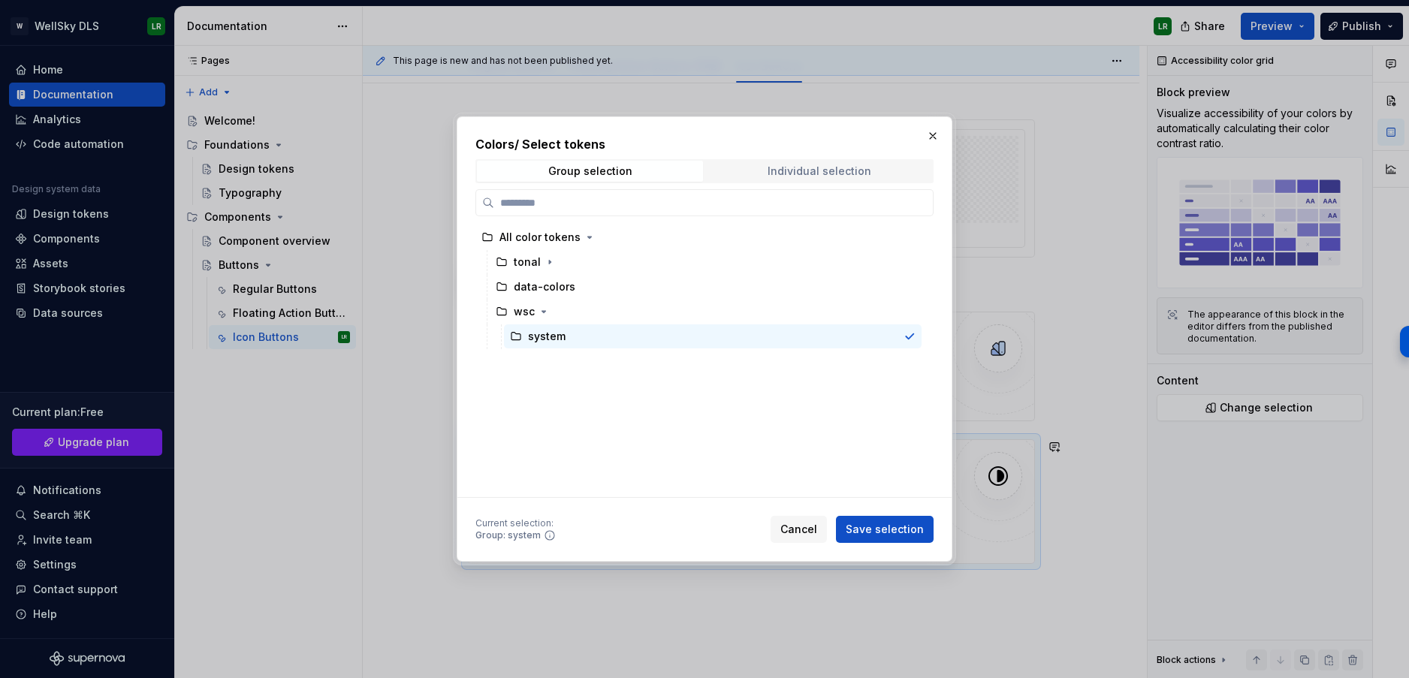
click at [801, 175] on div "Individual selection" at bounding box center [820, 171] width 104 height 12
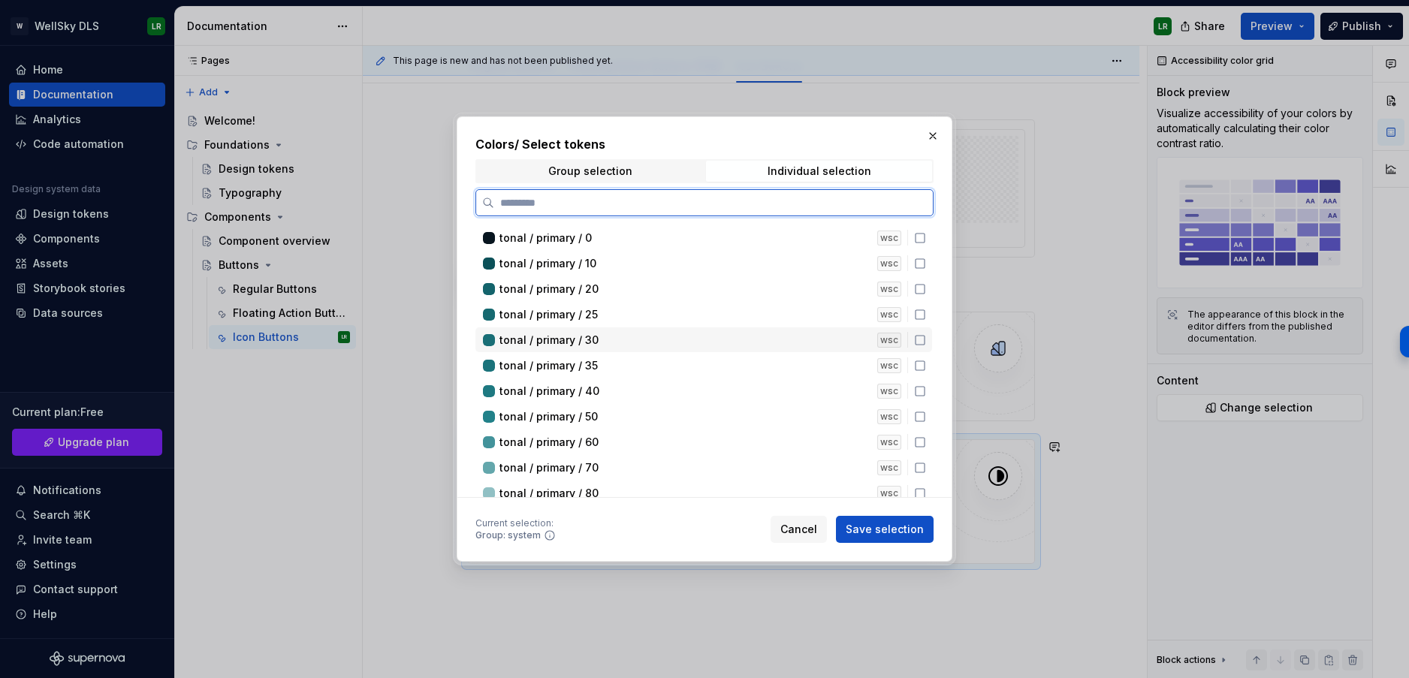
click at [539, 342] on span "tonal / primary / 30" at bounding box center [549, 340] width 99 height 15
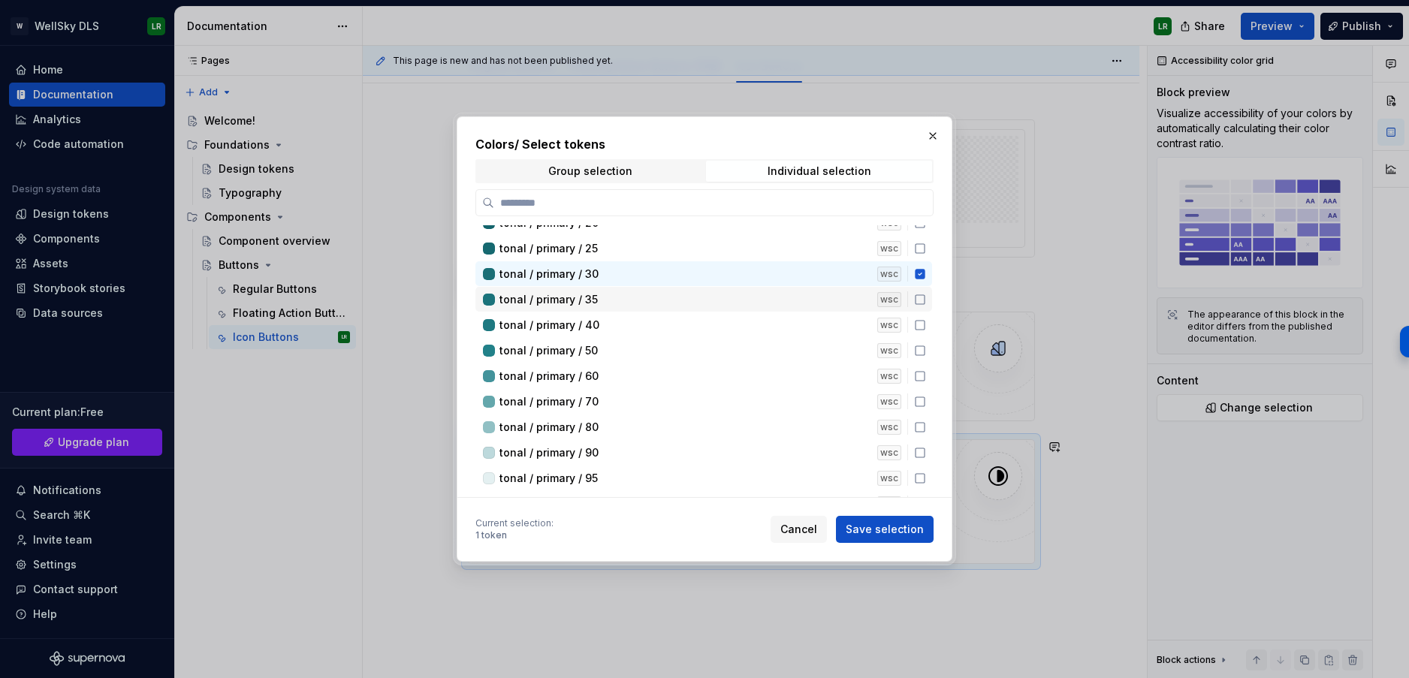
scroll to position [69, 0]
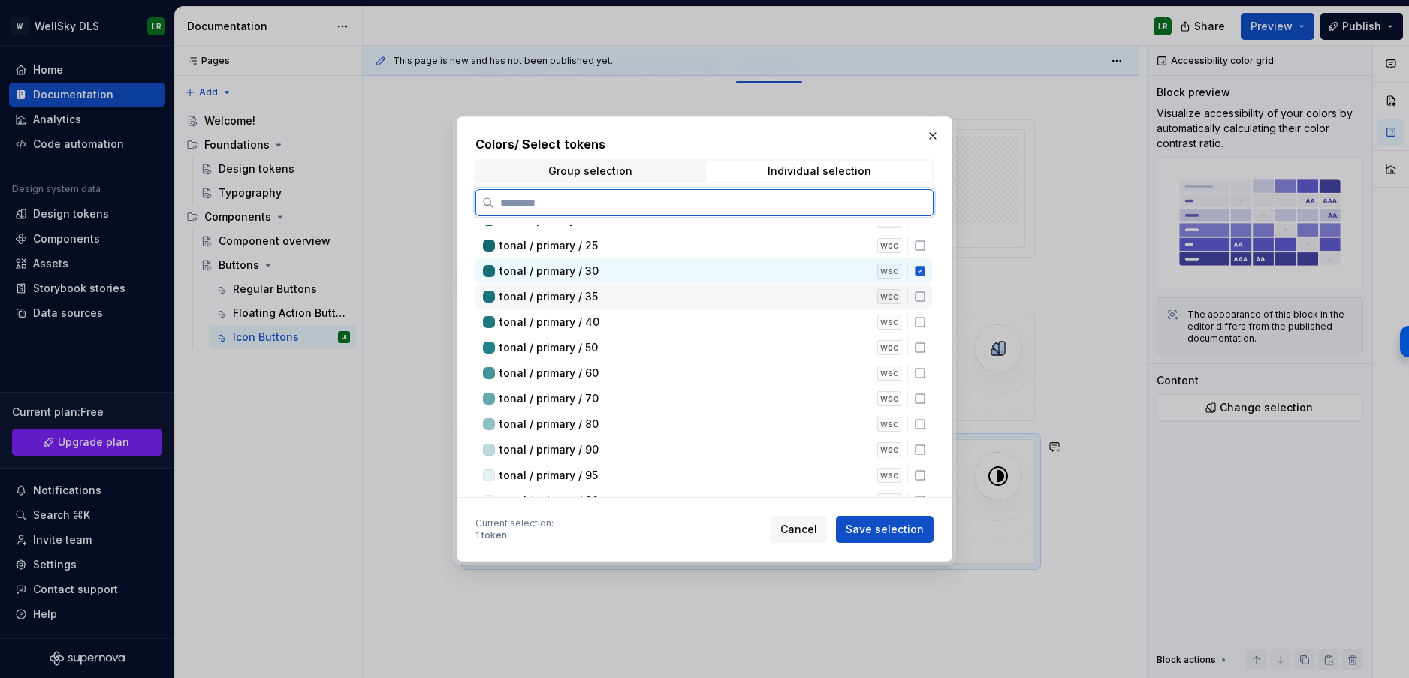
click at [548, 367] on span "tonal / primary / 60" at bounding box center [549, 373] width 99 height 15
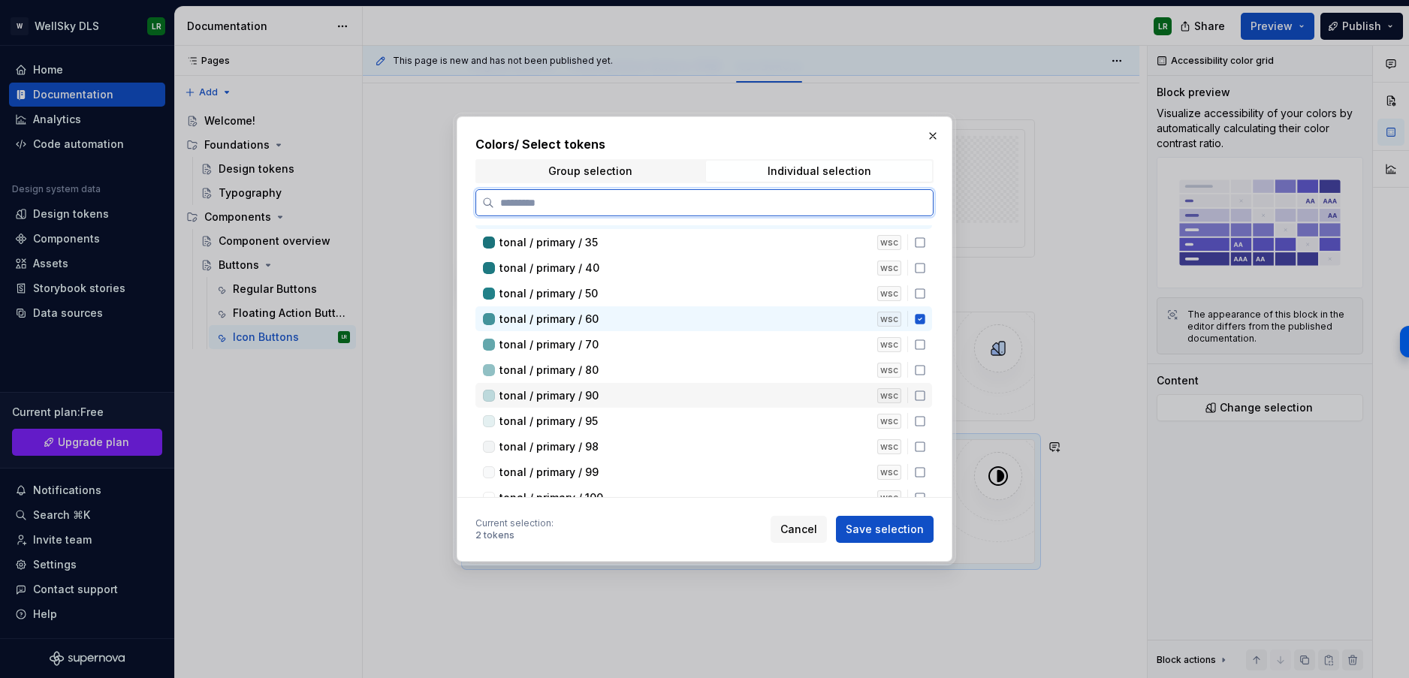
click at [547, 394] on span "tonal / primary / 90" at bounding box center [549, 395] width 99 height 15
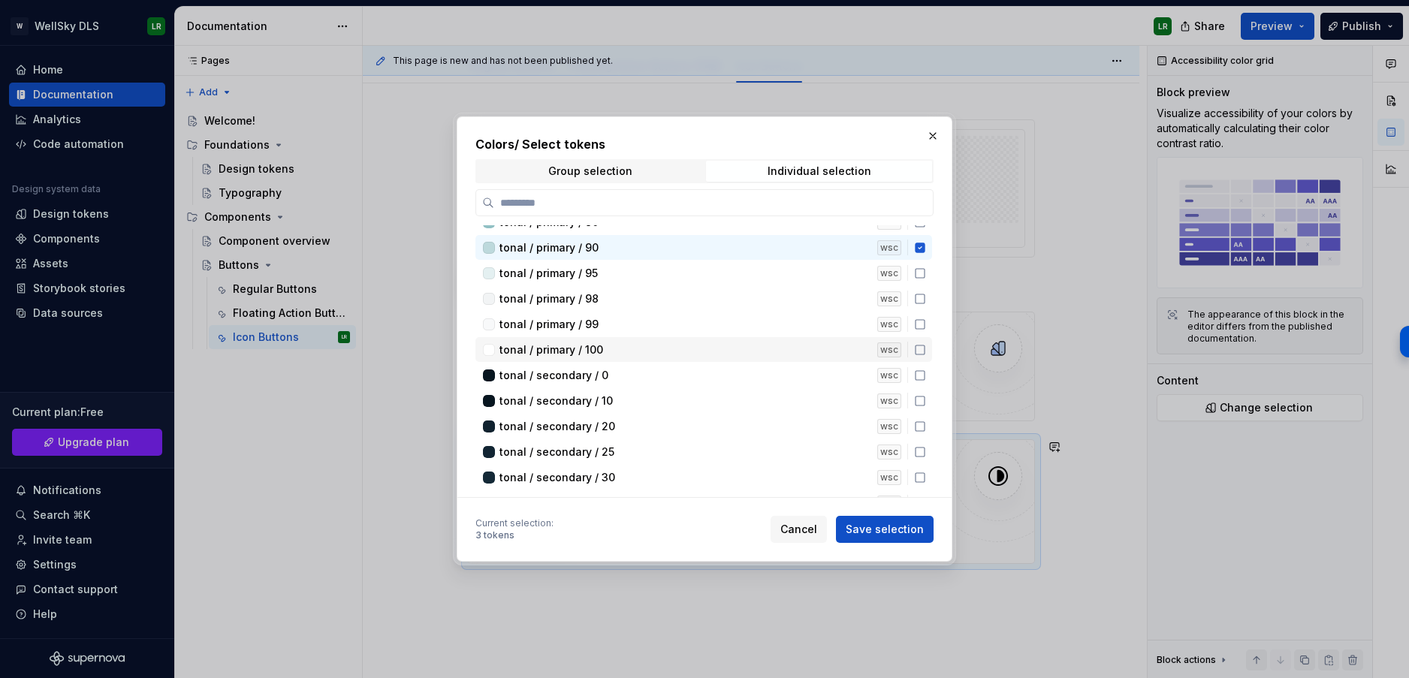
scroll to position [270, 0]
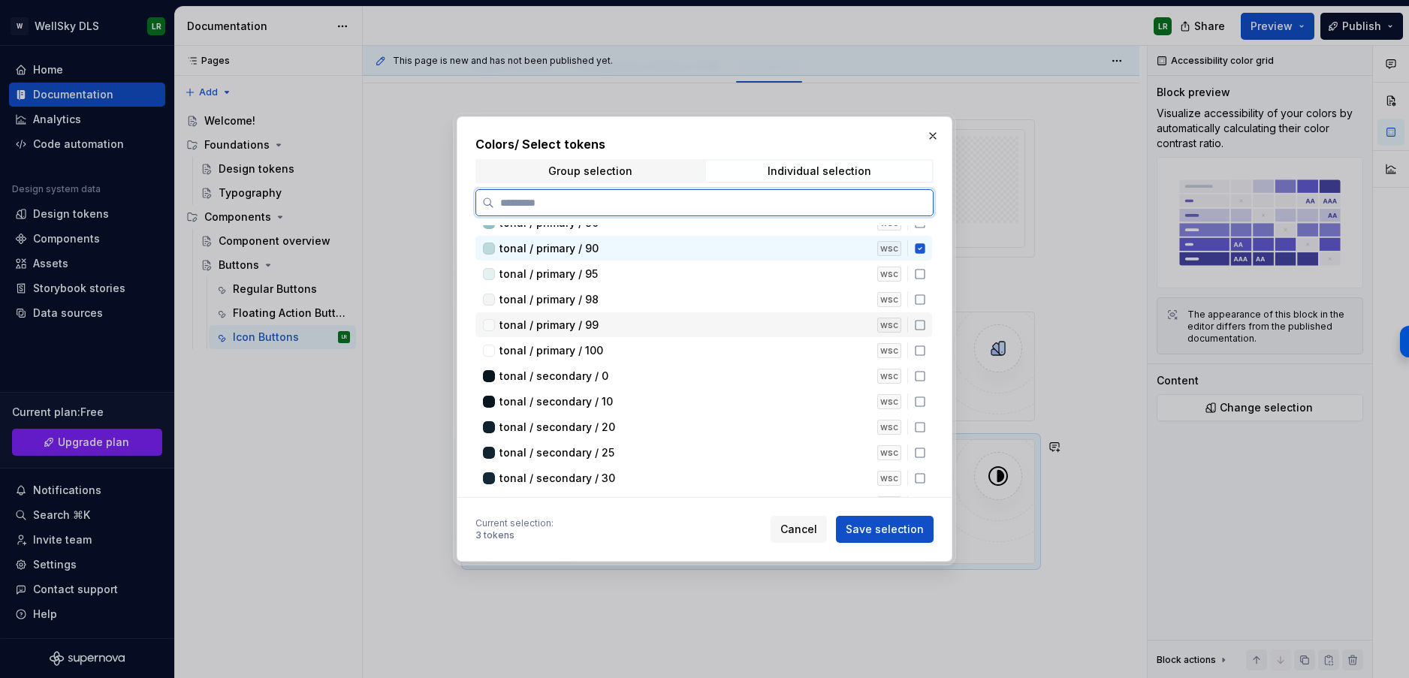
click at [539, 322] on span "tonal / primary / 99" at bounding box center [549, 325] width 99 height 15
click at [557, 406] on span "tonal / secondary / 10" at bounding box center [556, 401] width 113 height 15
click at [577, 455] on span "tonal / secondary / 25" at bounding box center [557, 452] width 115 height 15
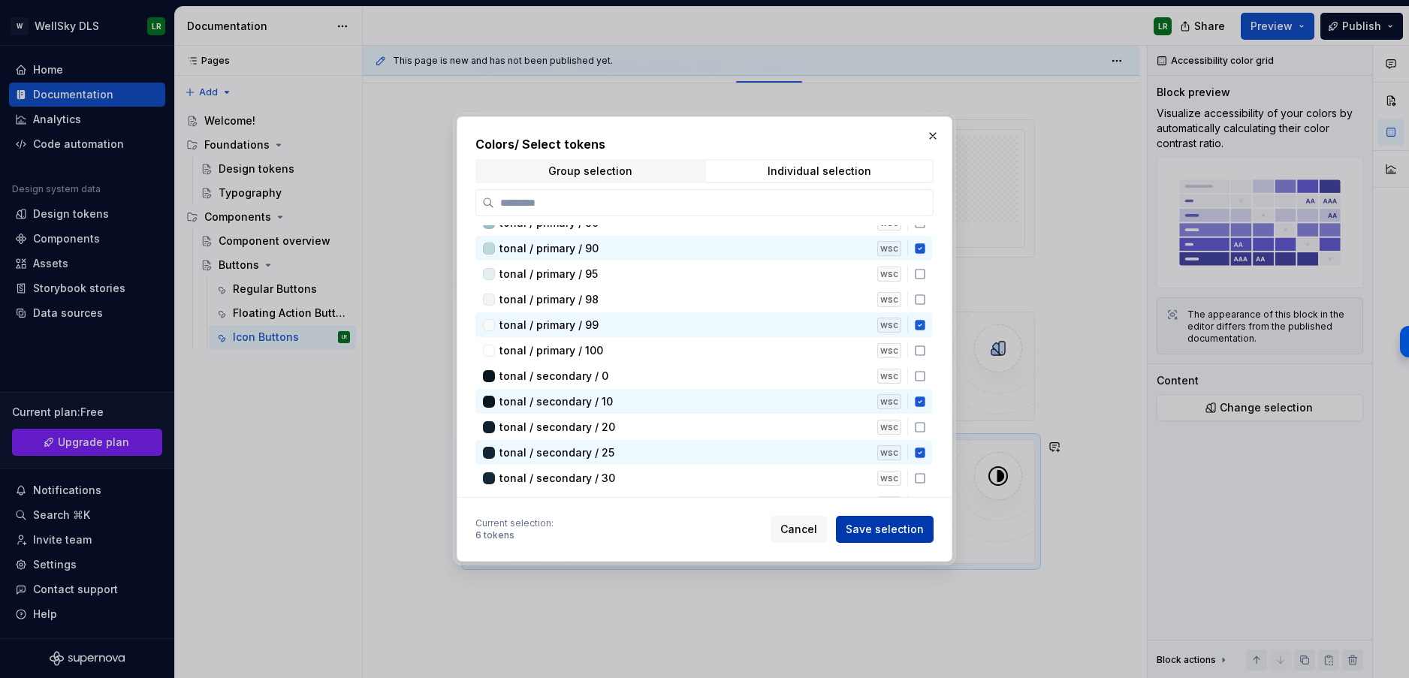
click at [915, 530] on span "Save selection" at bounding box center [885, 529] width 78 height 15
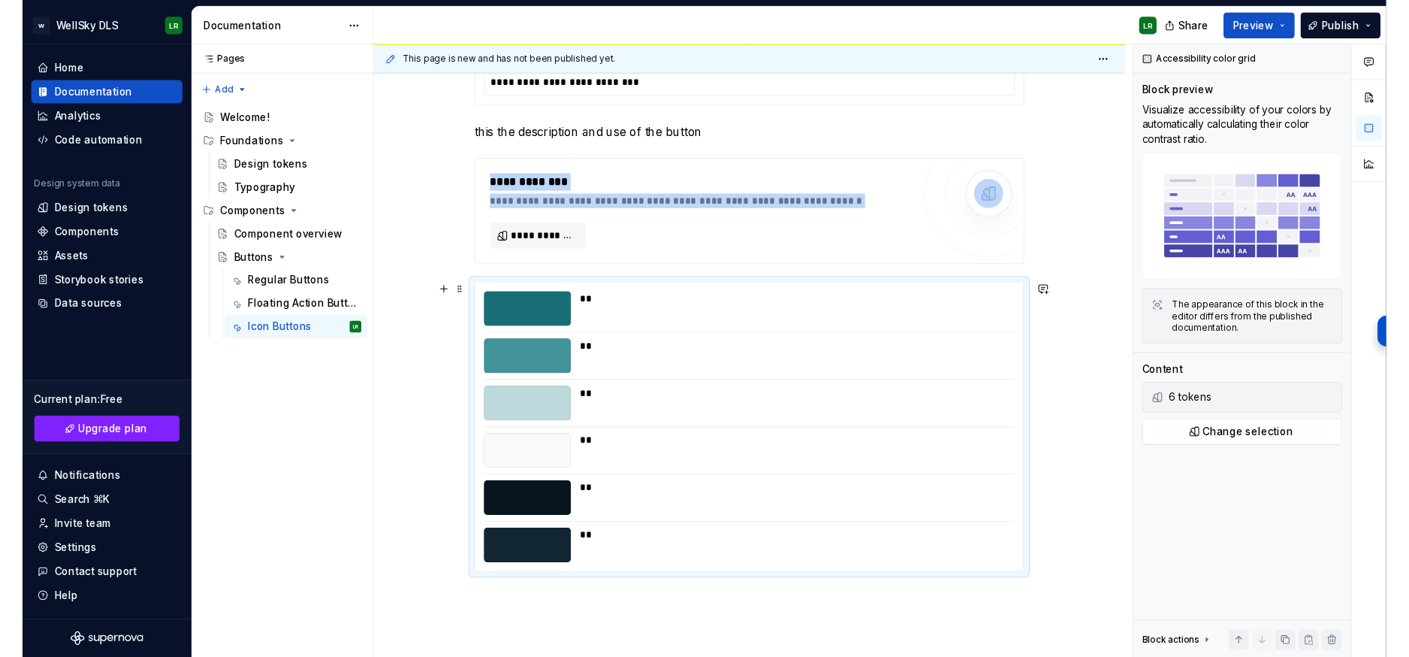
scroll to position [327, 0]
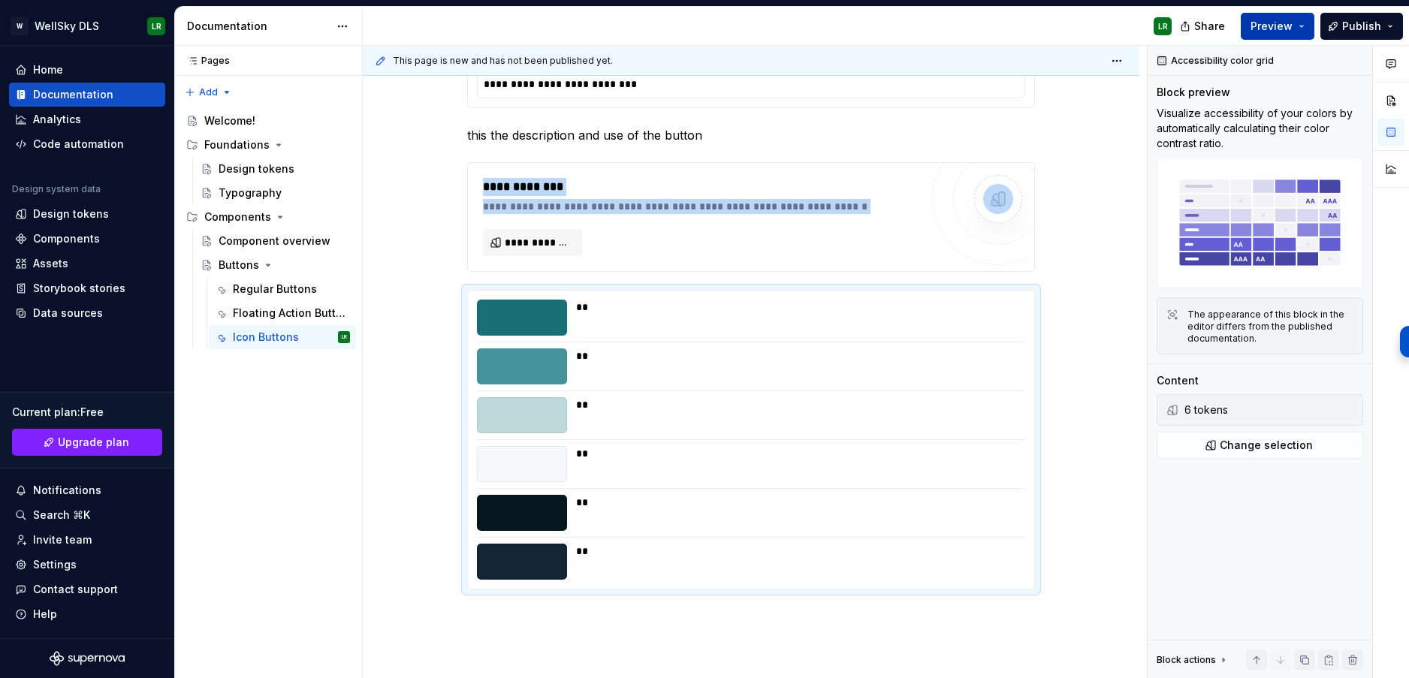
click at [1274, 23] on span "Preview" at bounding box center [1272, 26] width 42 height 15
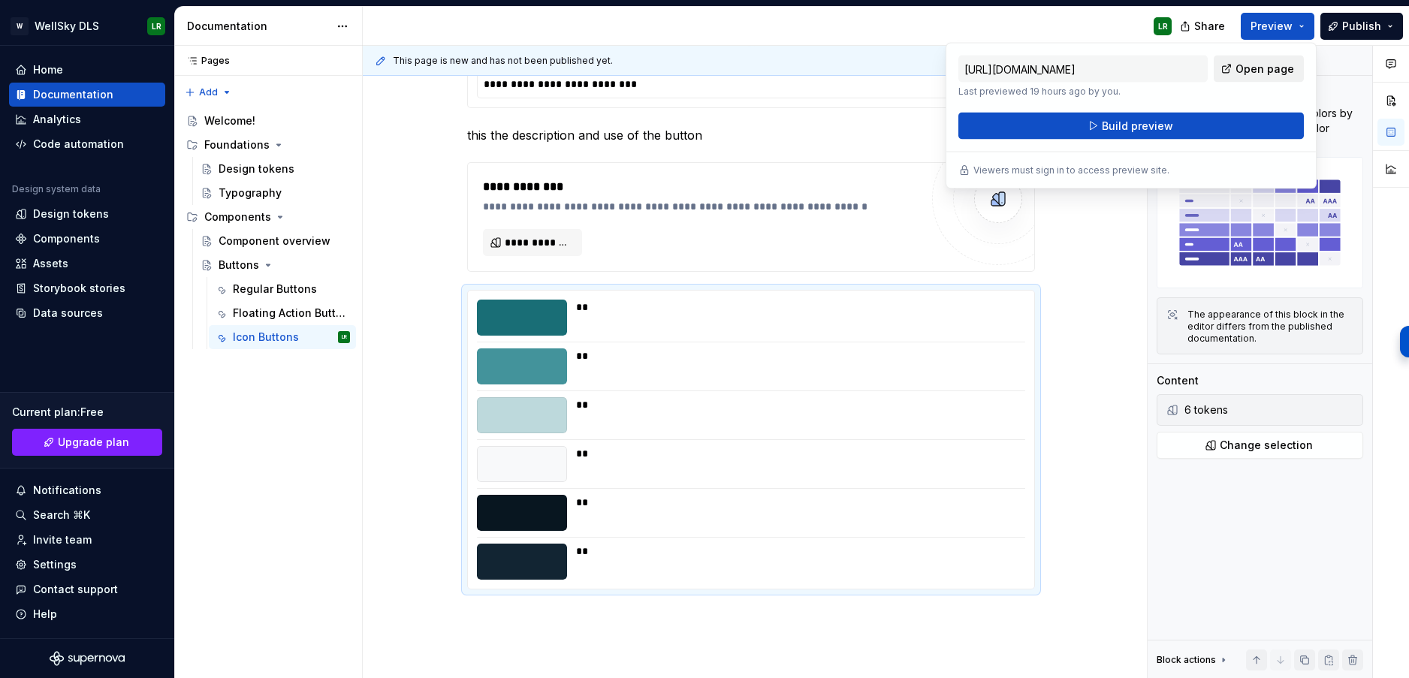
click at [1266, 68] on span "Open page" at bounding box center [1265, 69] width 59 height 15
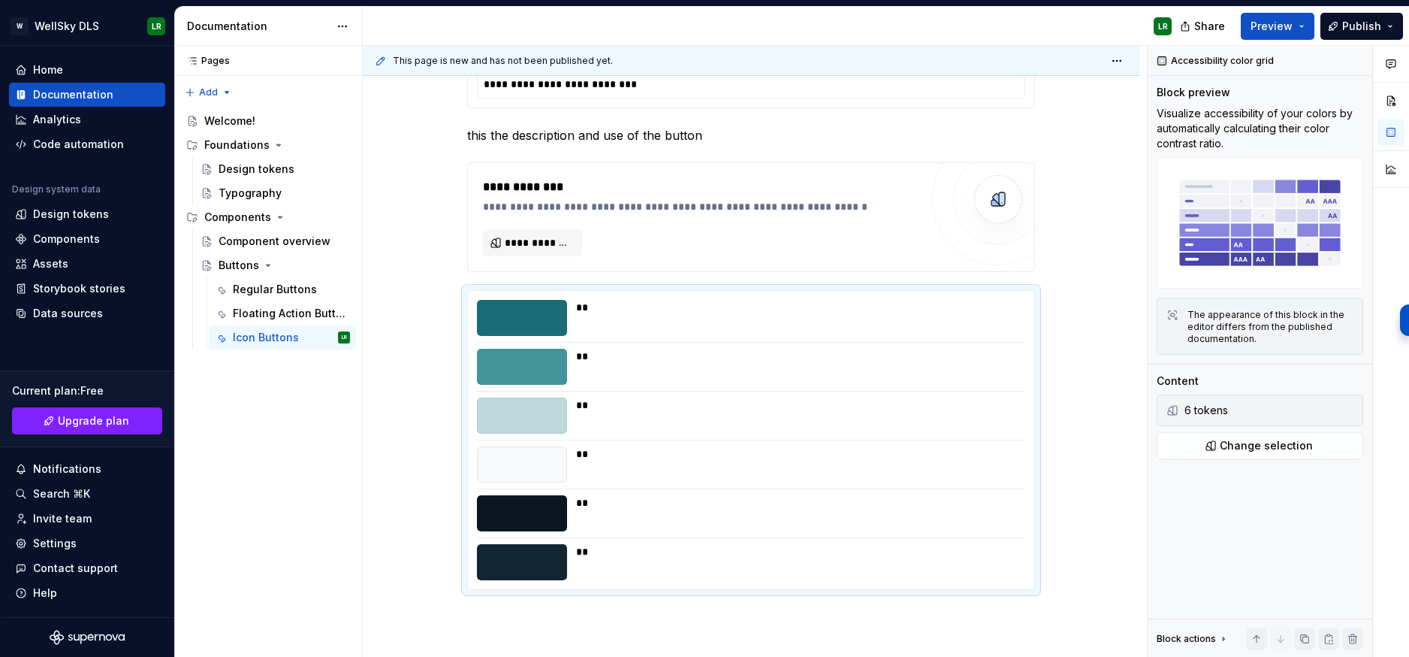
click at [899, 37] on div "LR" at bounding box center [773, 26] width 821 height 39
click at [91, 143] on div "Code automation" at bounding box center [78, 144] width 91 height 15
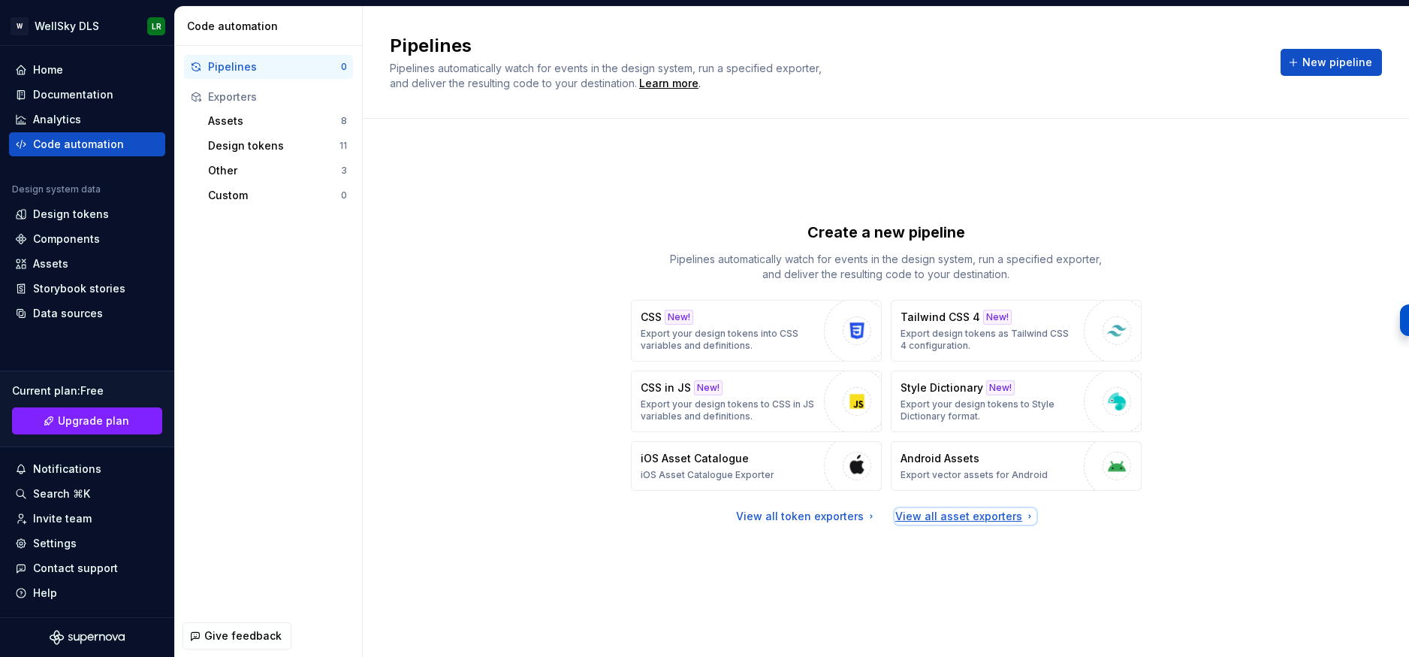
click at [948, 514] on div "View all asset exporters" at bounding box center [965, 516] width 140 height 15
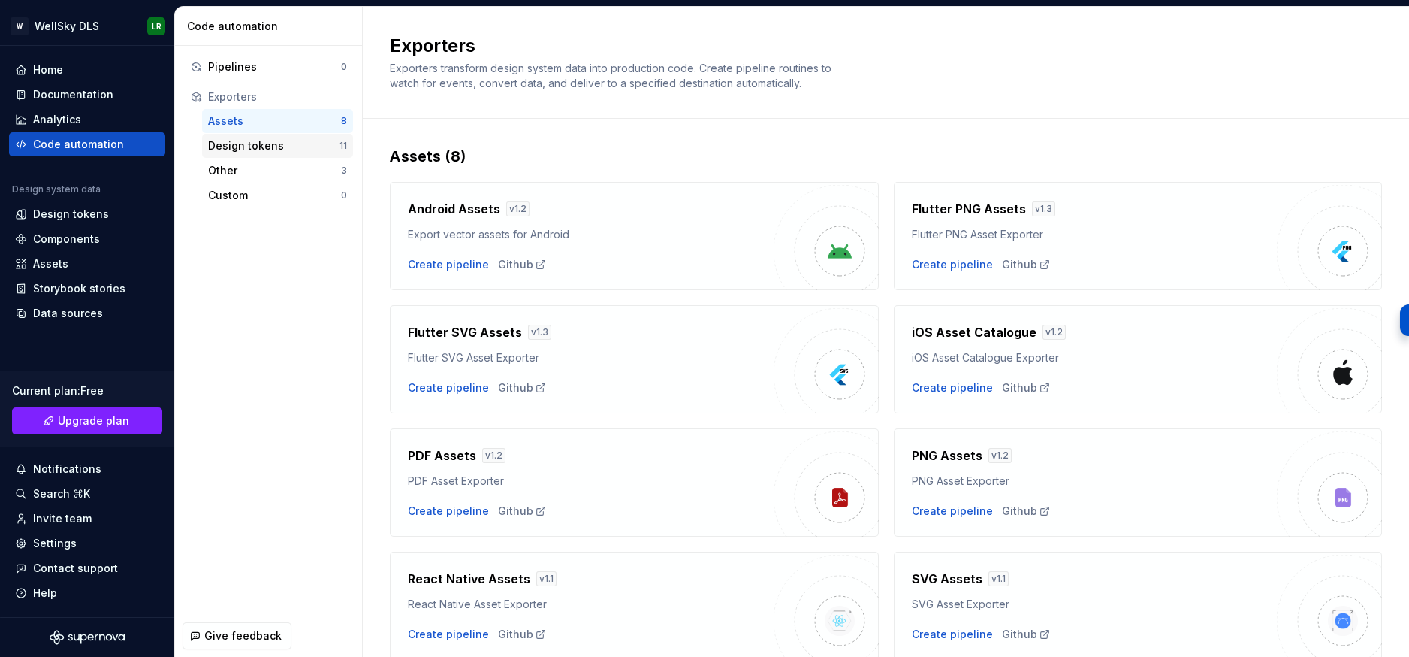
click at [261, 146] on div "Design tokens" at bounding box center [273, 145] width 131 height 15
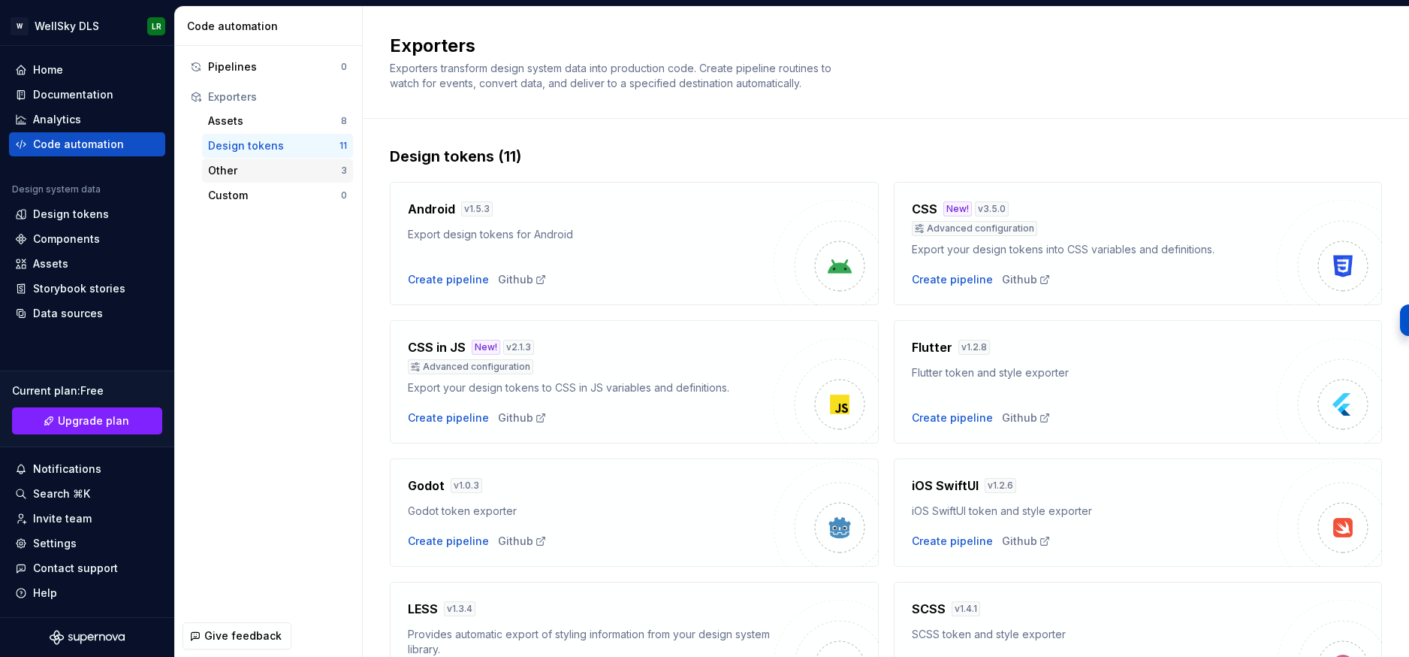
click at [307, 171] on div "Other" at bounding box center [274, 170] width 133 height 15
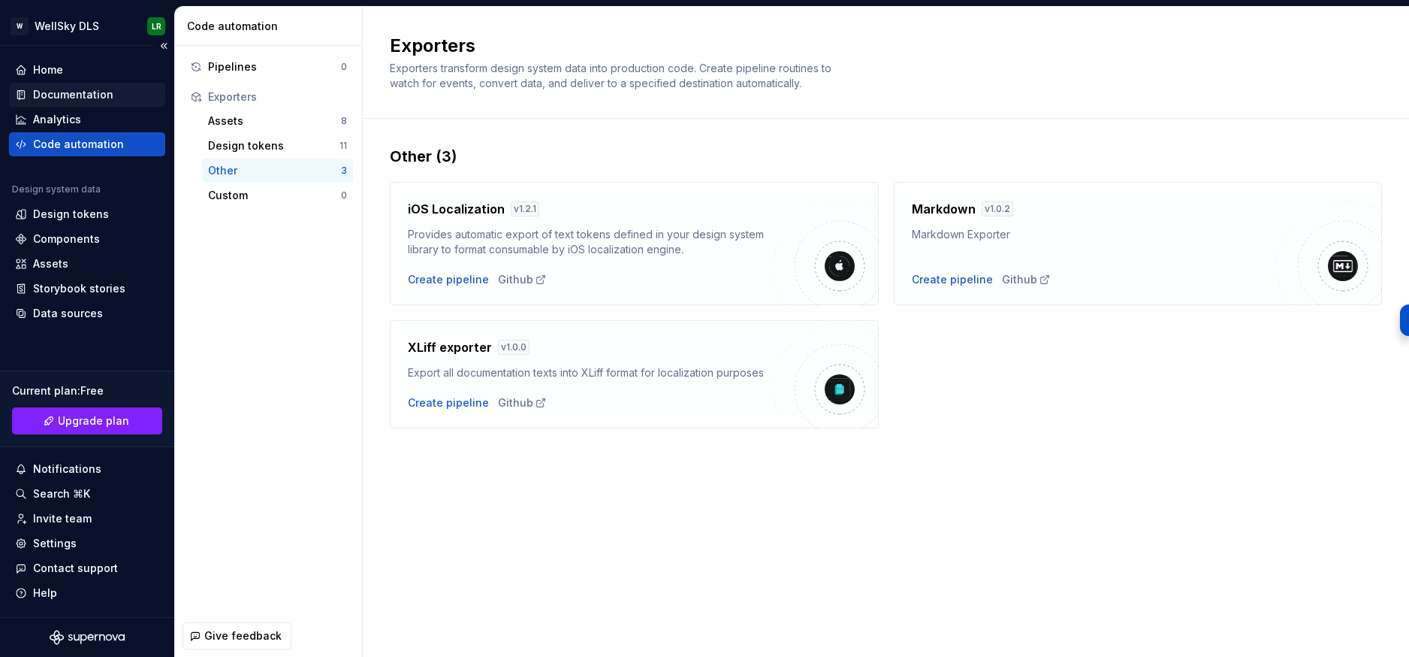
click at [90, 92] on div "Documentation" at bounding box center [73, 94] width 80 height 15
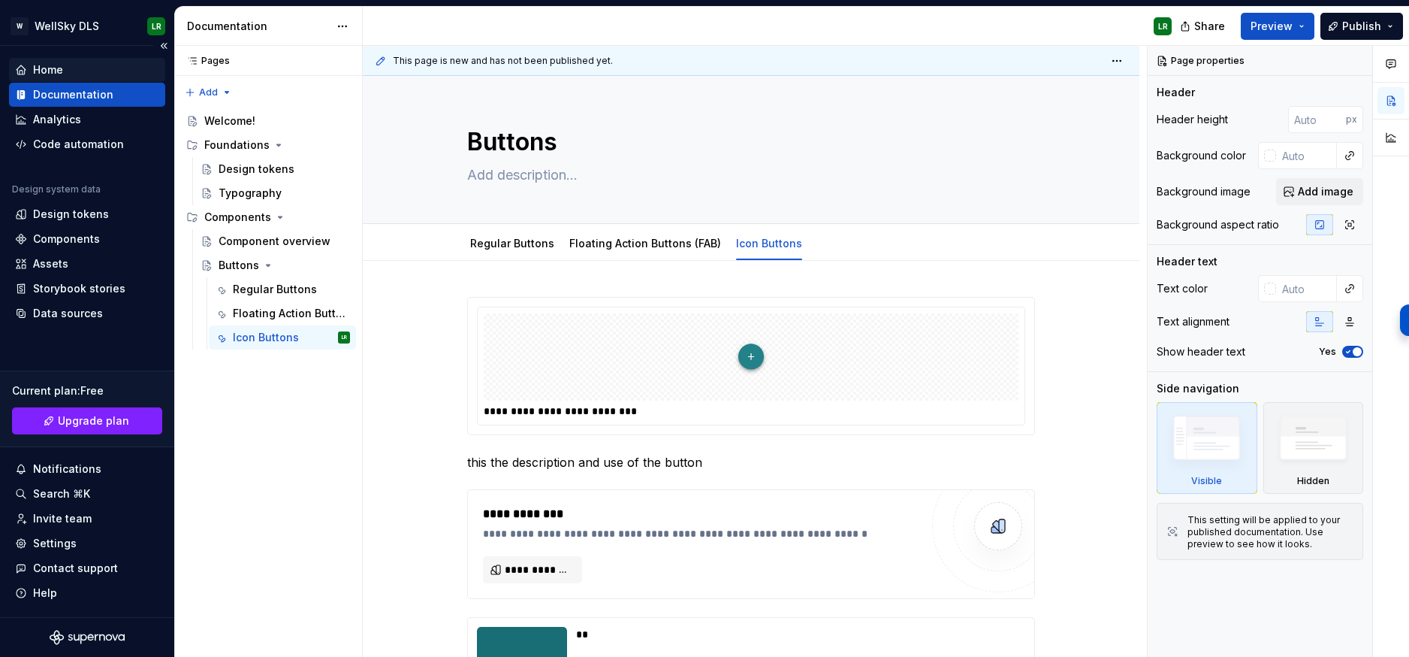
click at [56, 65] on div "Home" at bounding box center [48, 69] width 30 height 15
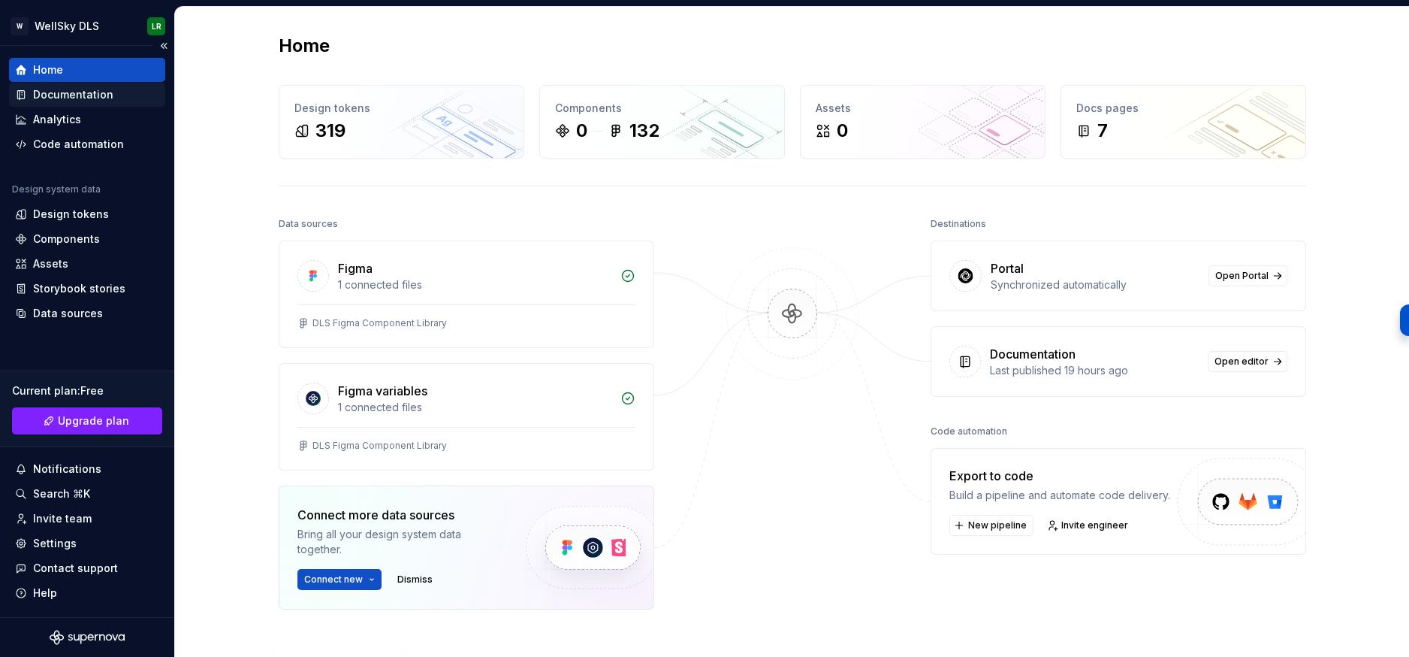
click at [65, 92] on div "Documentation" at bounding box center [73, 94] width 80 height 15
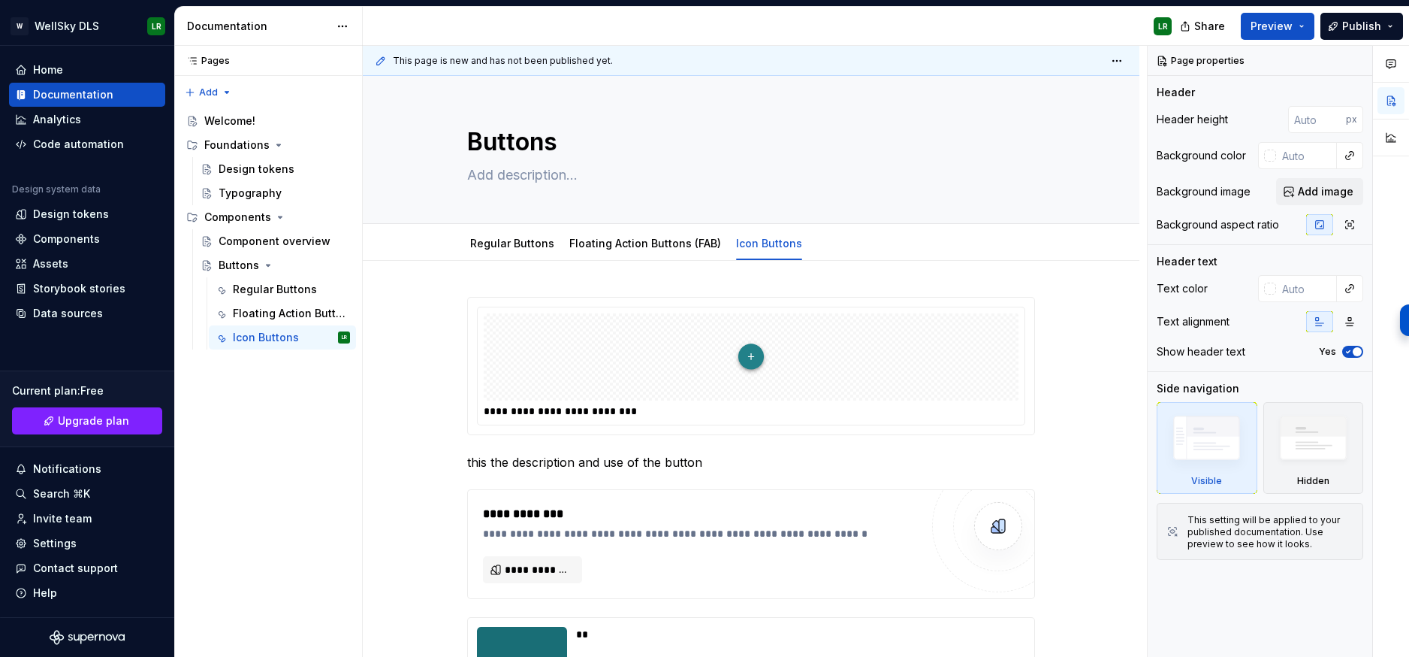
type textarea "*"
click at [110, 148] on div "Code automation" at bounding box center [78, 144] width 91 height 15
